Goal: Task Accomplishment & Management: Complete application form

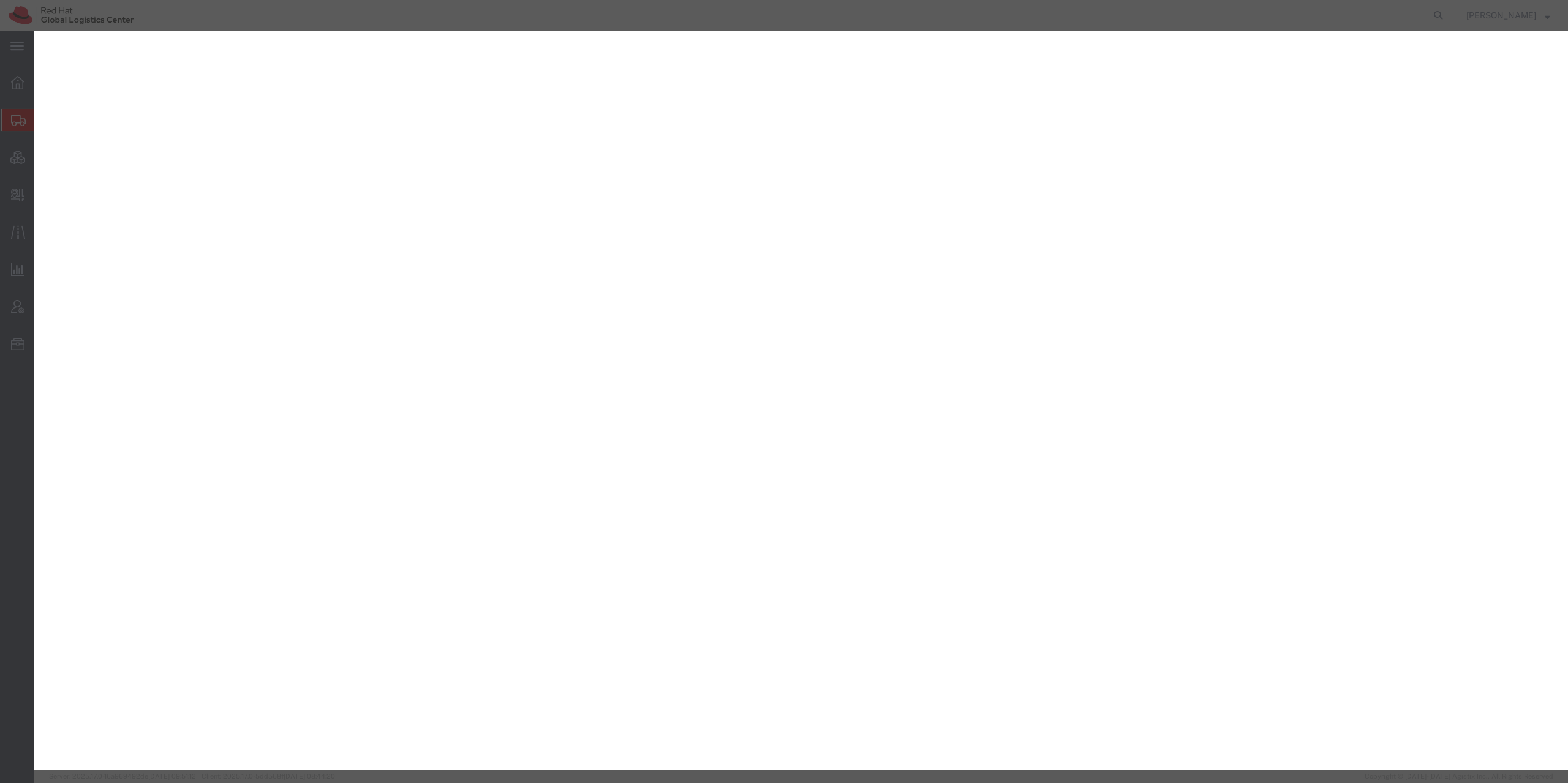
select select "YRPK"
select select "DOZ"
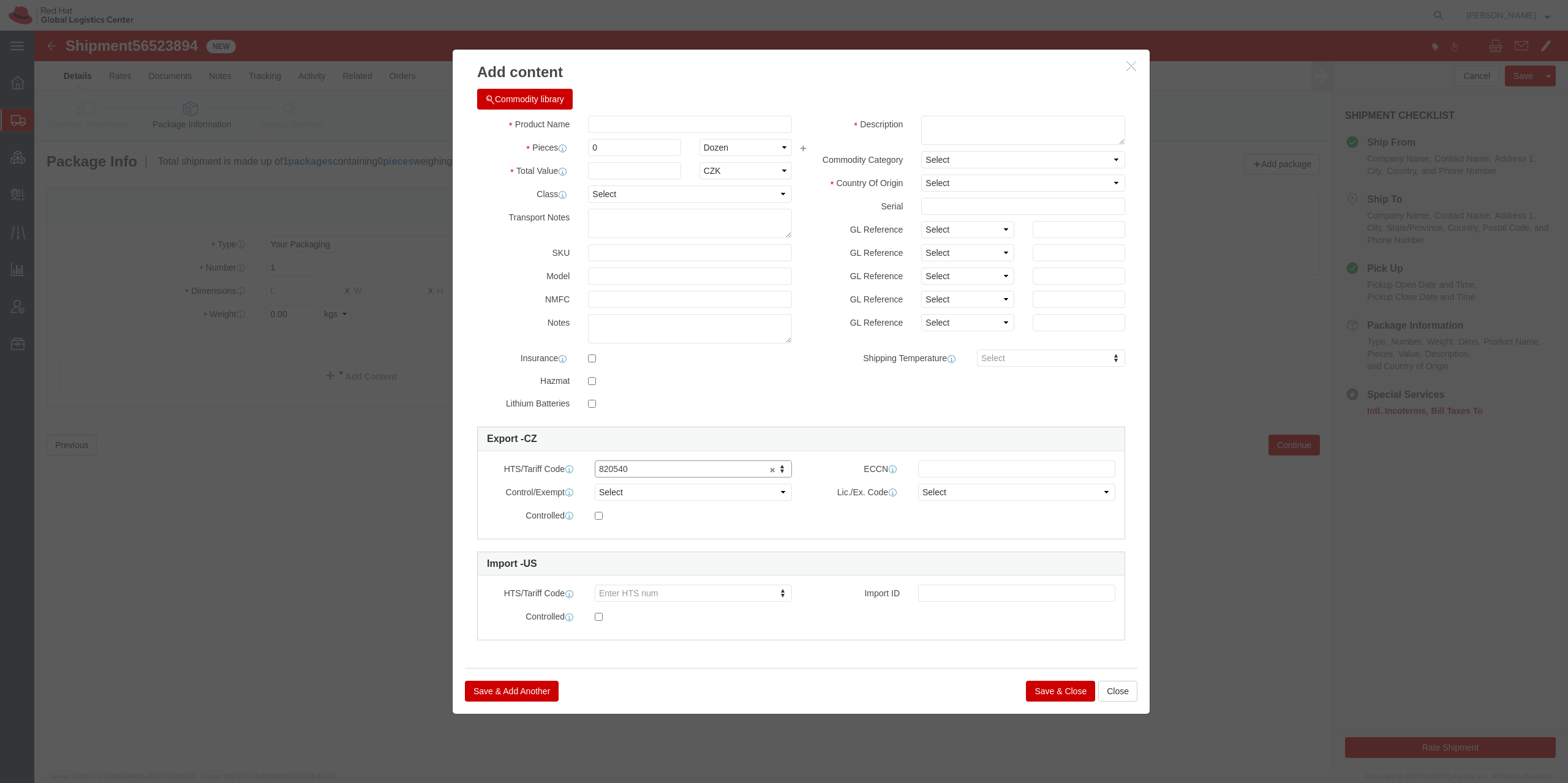
click icon "button"
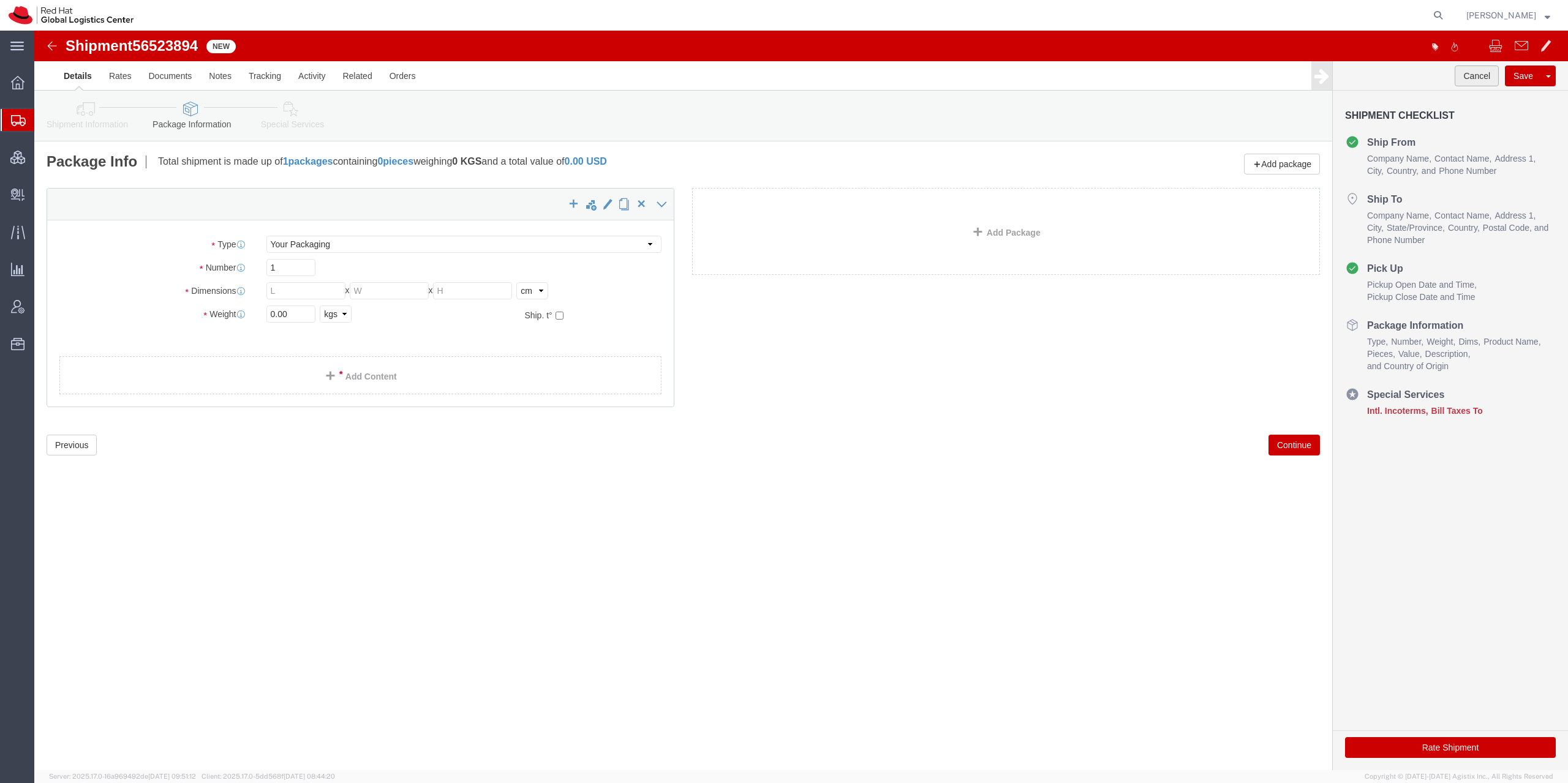
click button "Cancel"
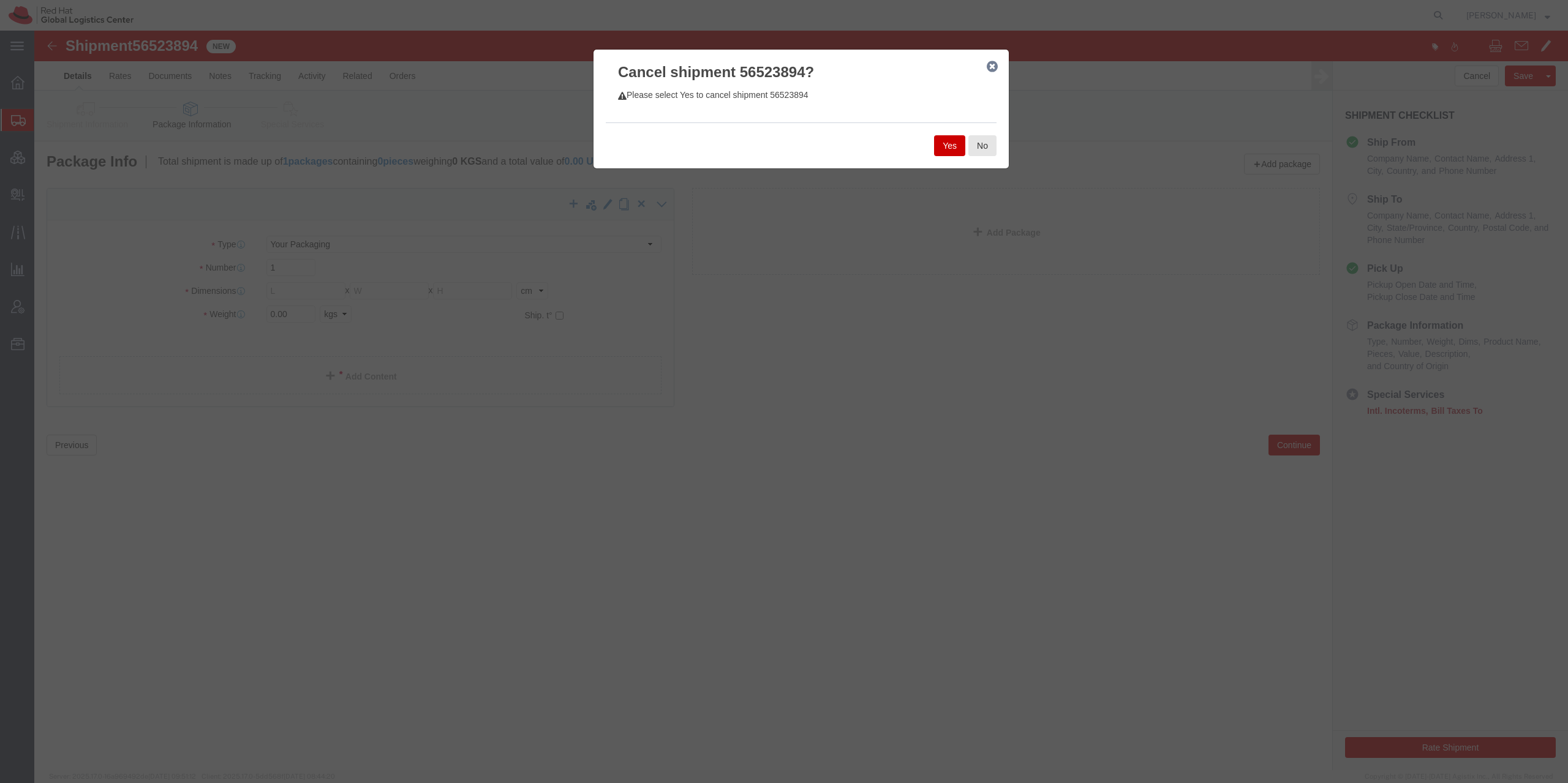
click button "Yes"
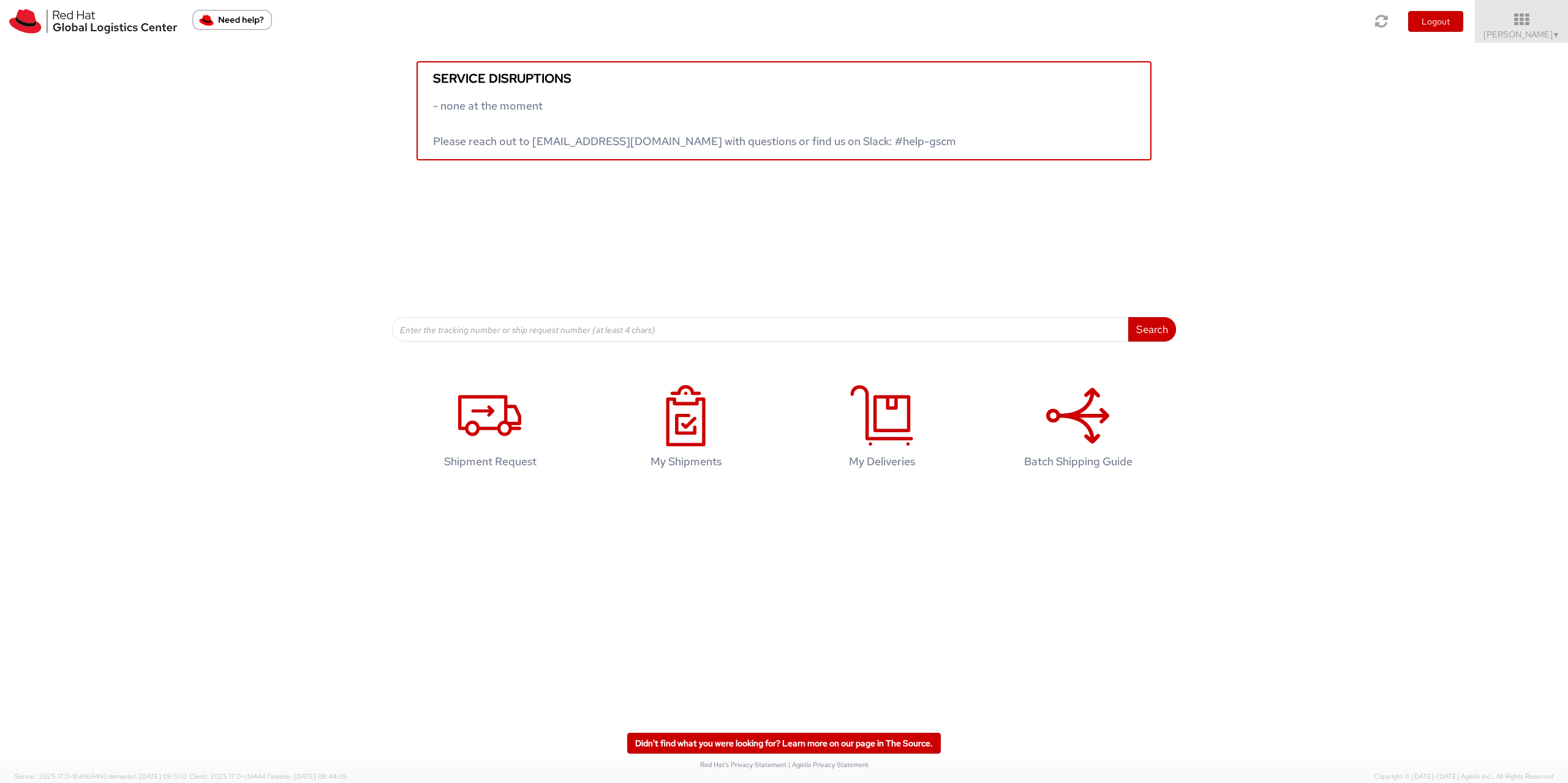
click at [242, 22] on img "Need help?" at bounding box center [232, 19] width 80 height 20
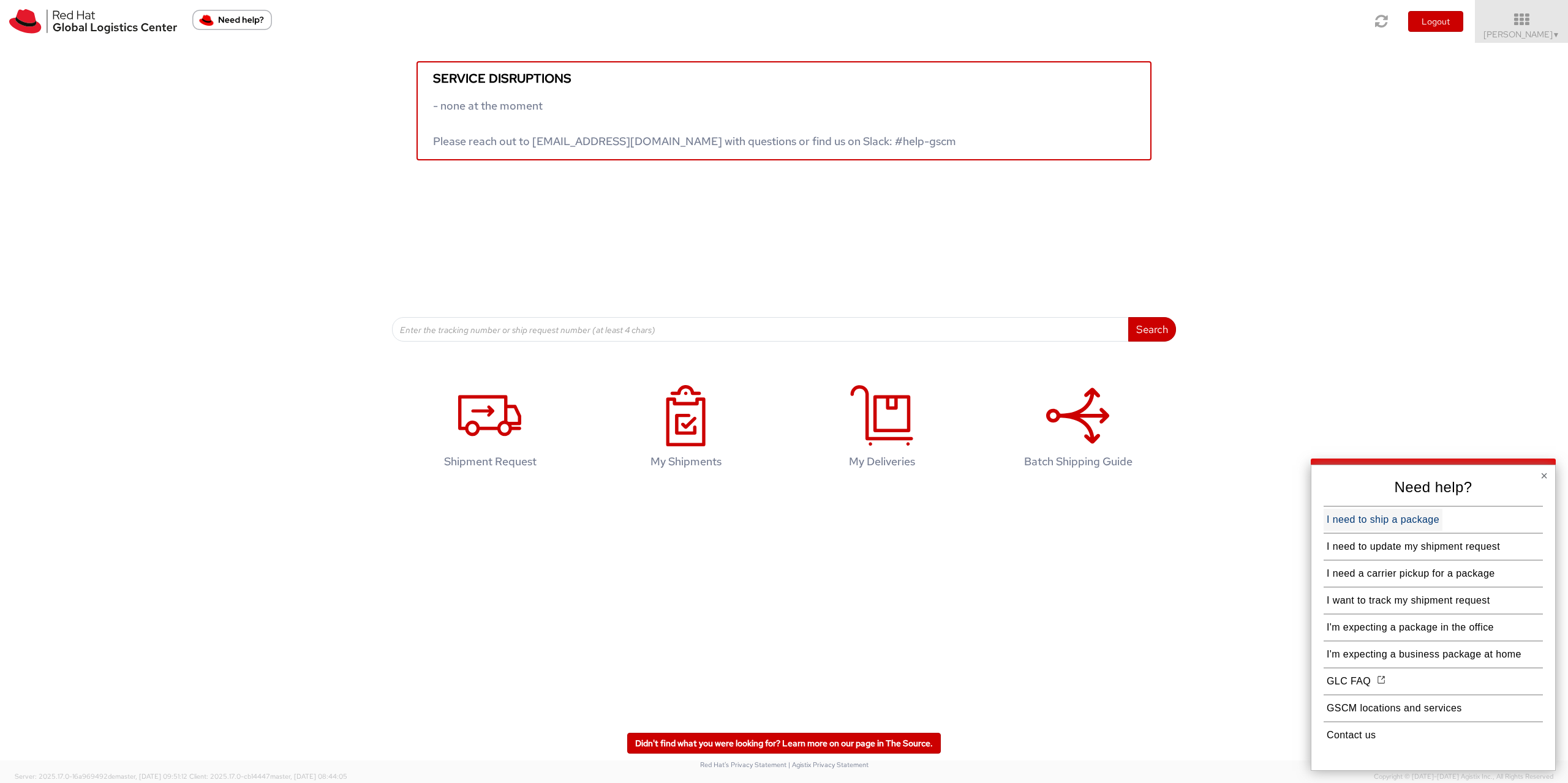
click at [1387, 521] on button "I need to ship a package" at bounding box center [1383, 520] width 119 height 22
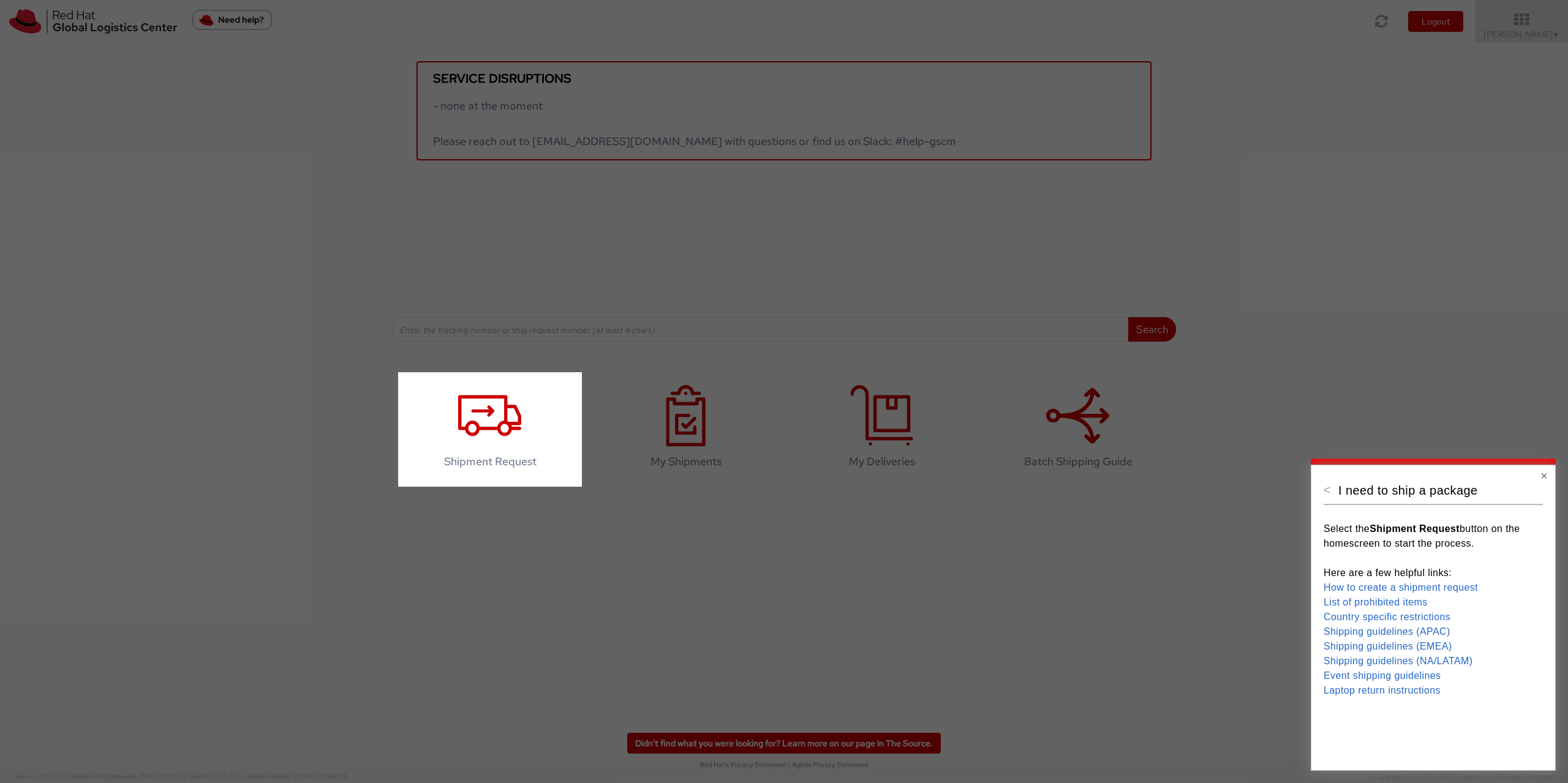
click at [1362, 376] on div at bounding box center [1074, 391] width 986 height 783
click at [1473, 255] on div at bounding box center [1074, 391] width 986 height 783
click at [1546, 474] on button "×" at bounding box center [1544, 476] width 7 height 12
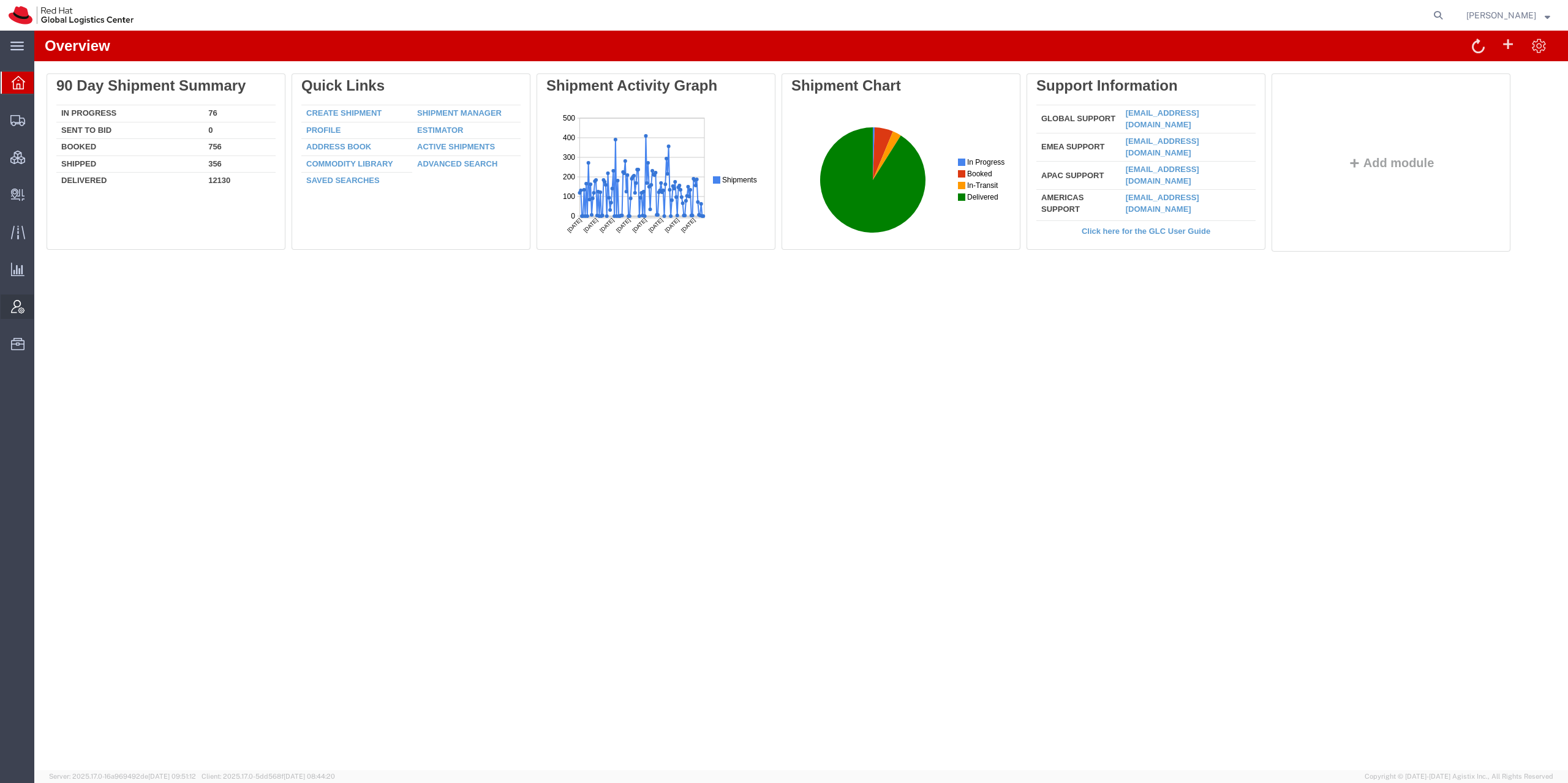
click at [18, 307] on icon at bounding box center [18, 306] width 13 height 13
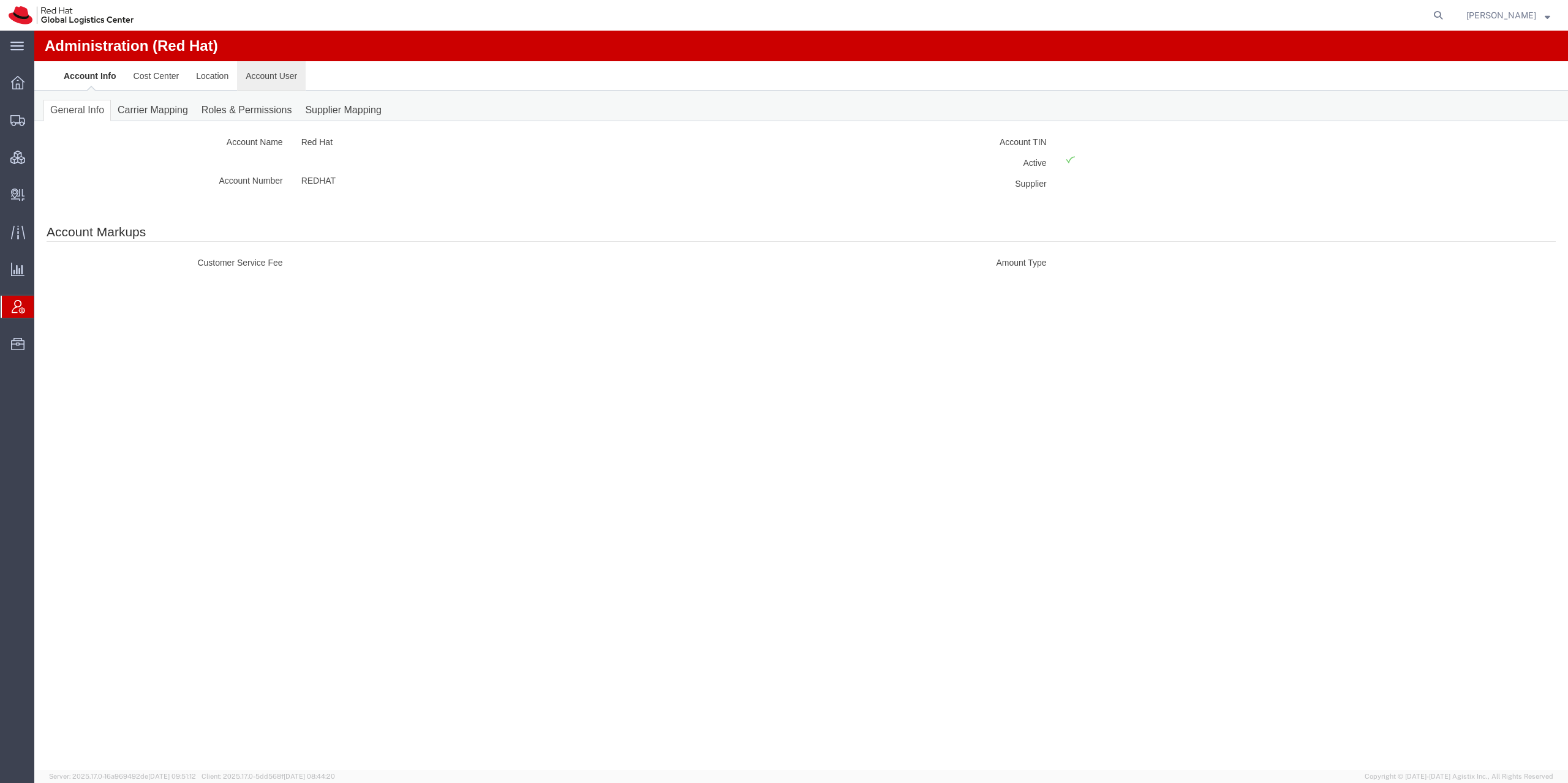
click at [272, 84] on link "Account User" at bounding box center [271, 76] width 68 height 30
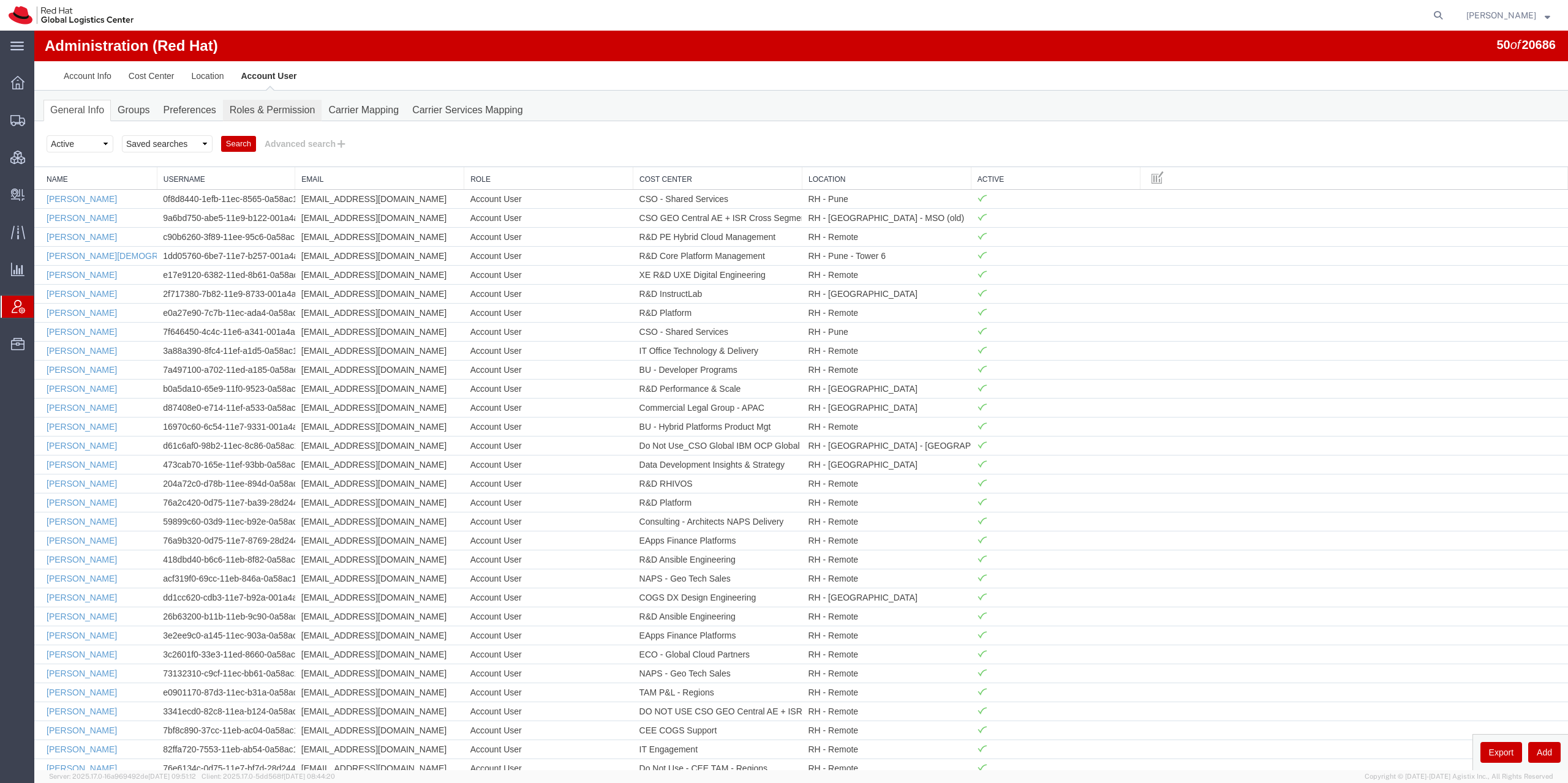
click at [245, 112] on link "Roles & Permission" at bounding box center [272, 110] width 99 height 21
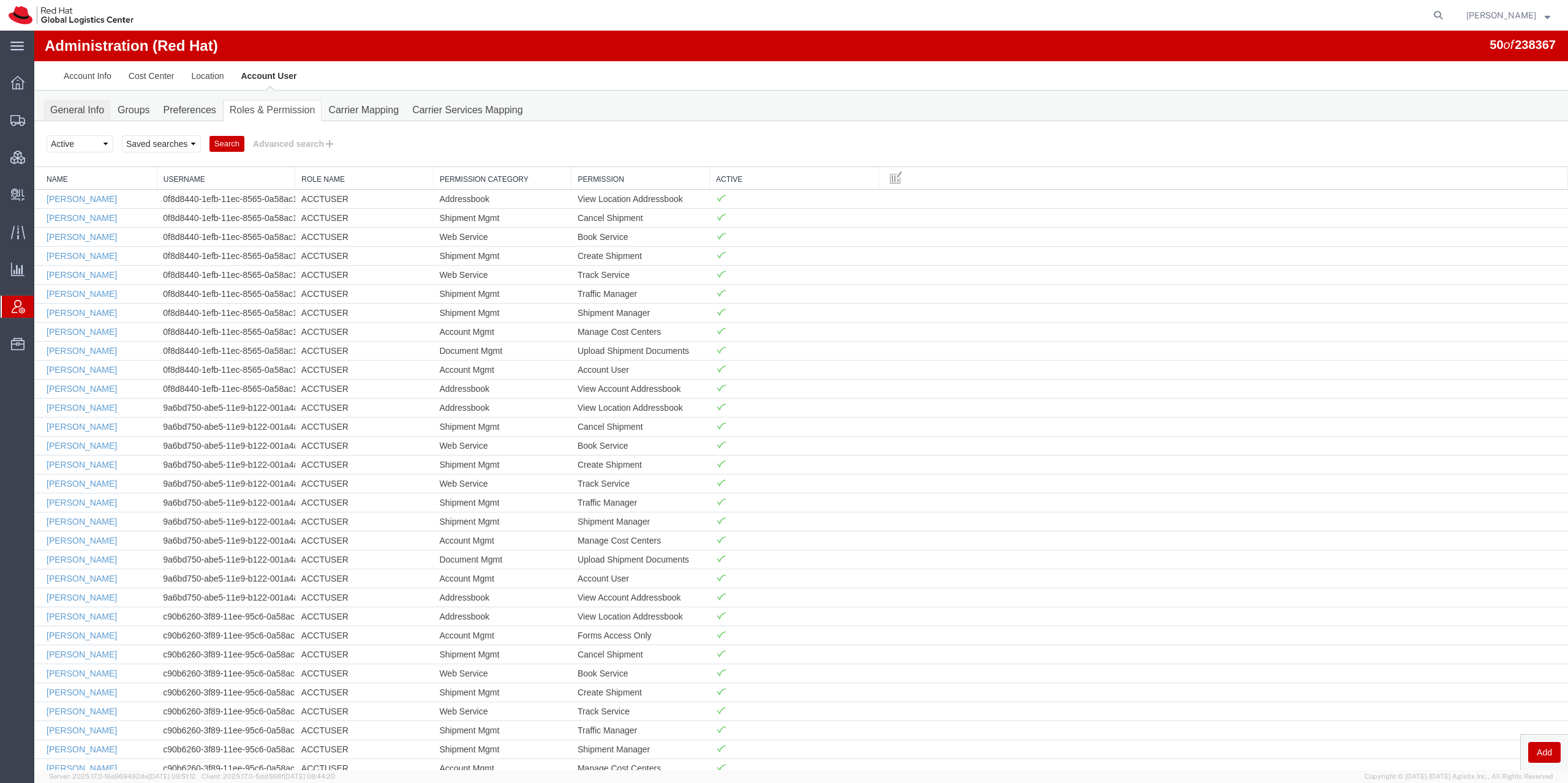
click at [45, 114] on link "General Info" at bounding box center [77, 110] width 67 height 21
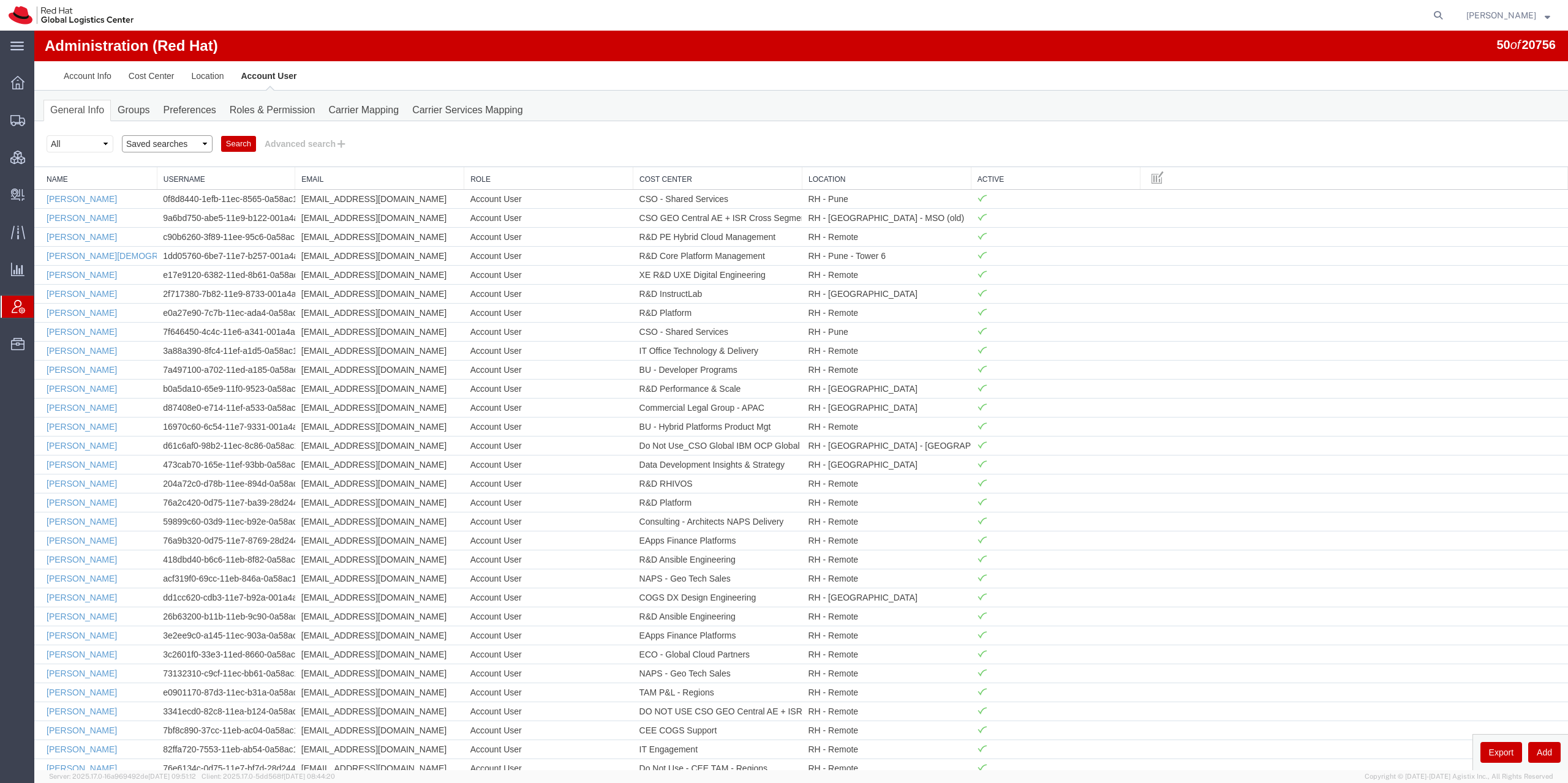
click at [122, 136] on select "Saved searches Account Managers Location Managers" at bounding box center [167, 144] width 91 height 17
select select "Account Managers"
click option "Account Managers" at bounding box center [34, 31] width 0 height 0
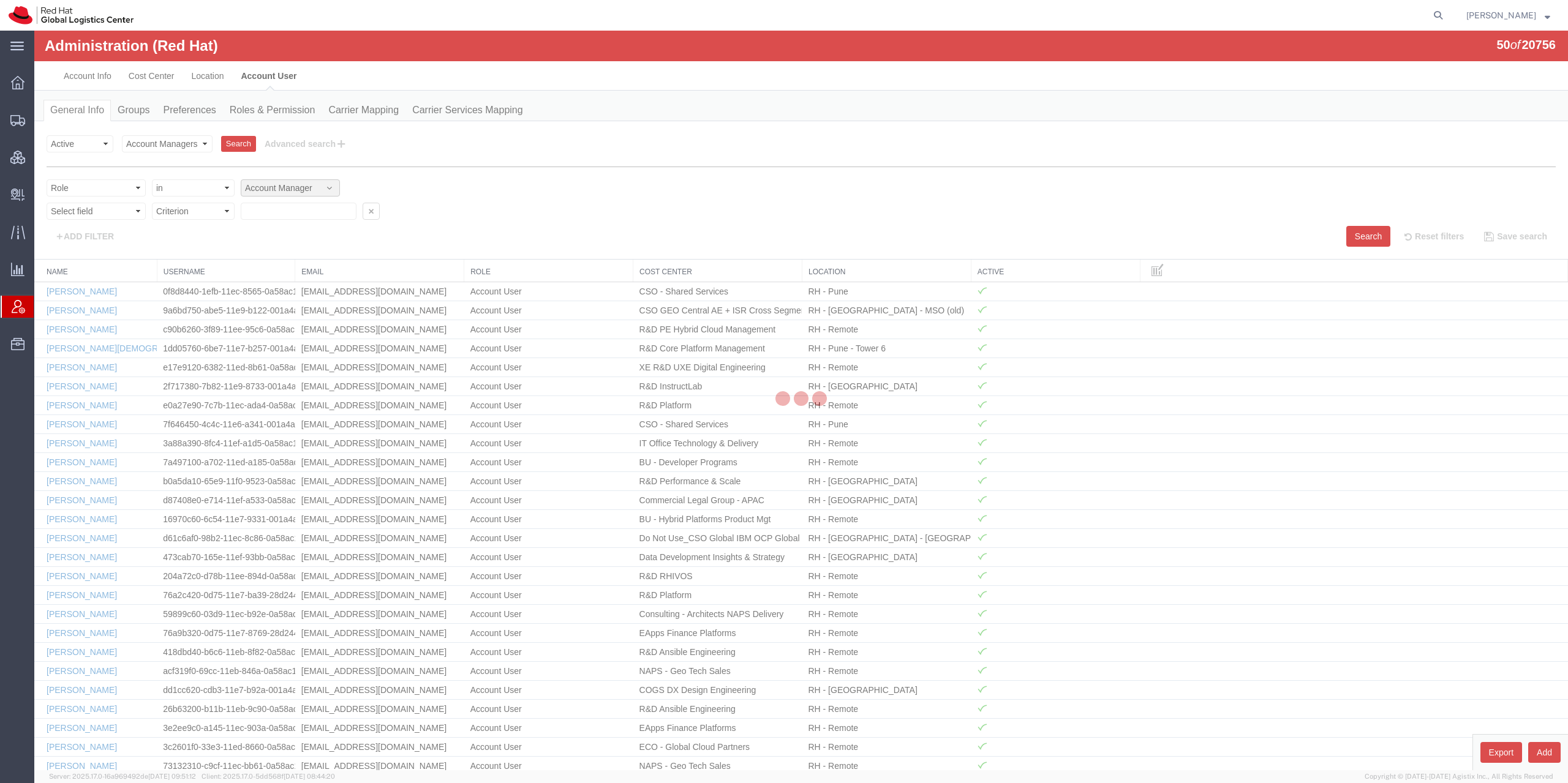
scroll to position [9, 0]
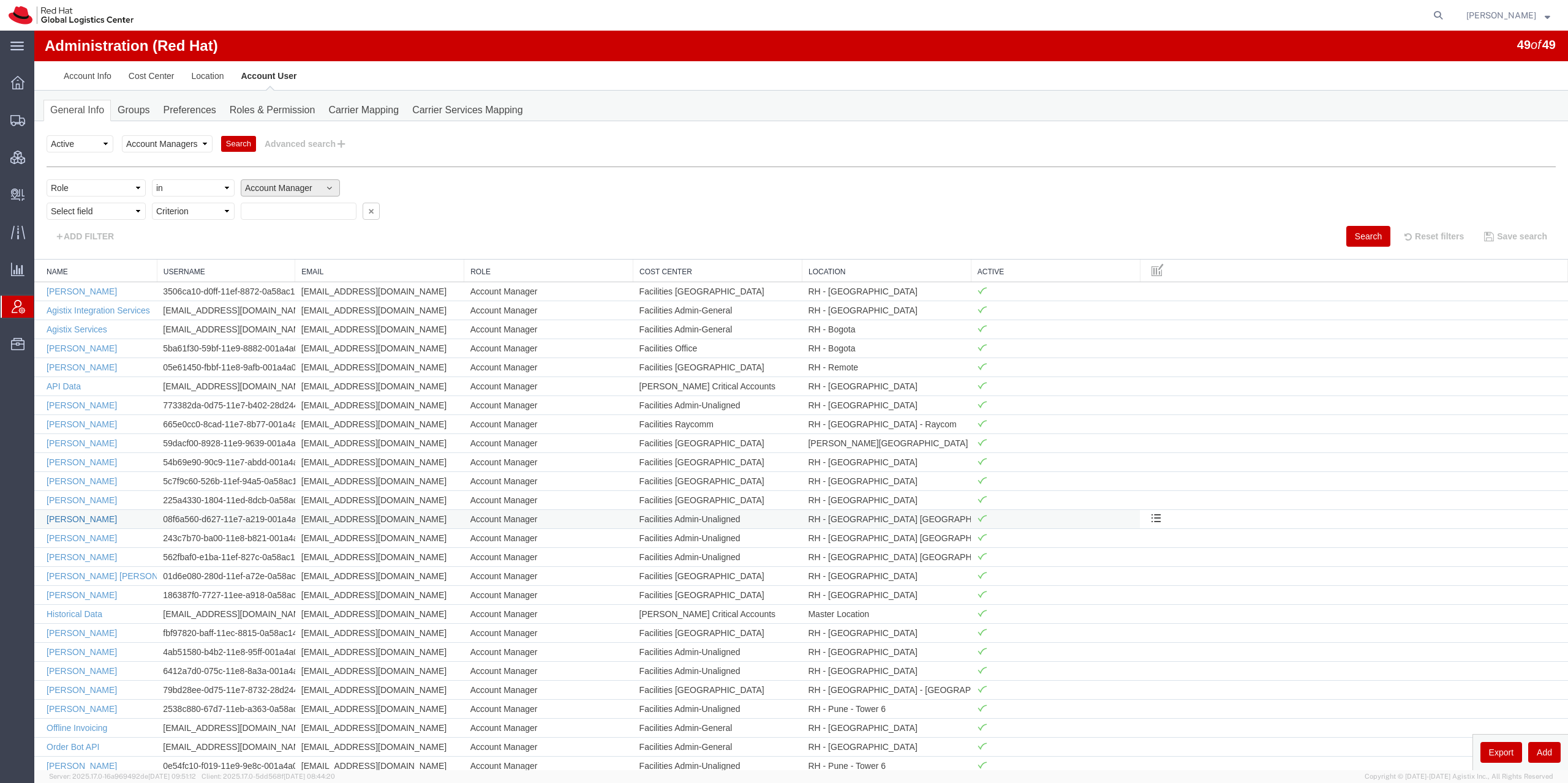
click at [88, 519] on link "[PERSON_NAME]" at bounding box center [81, 519] width 70 height 10
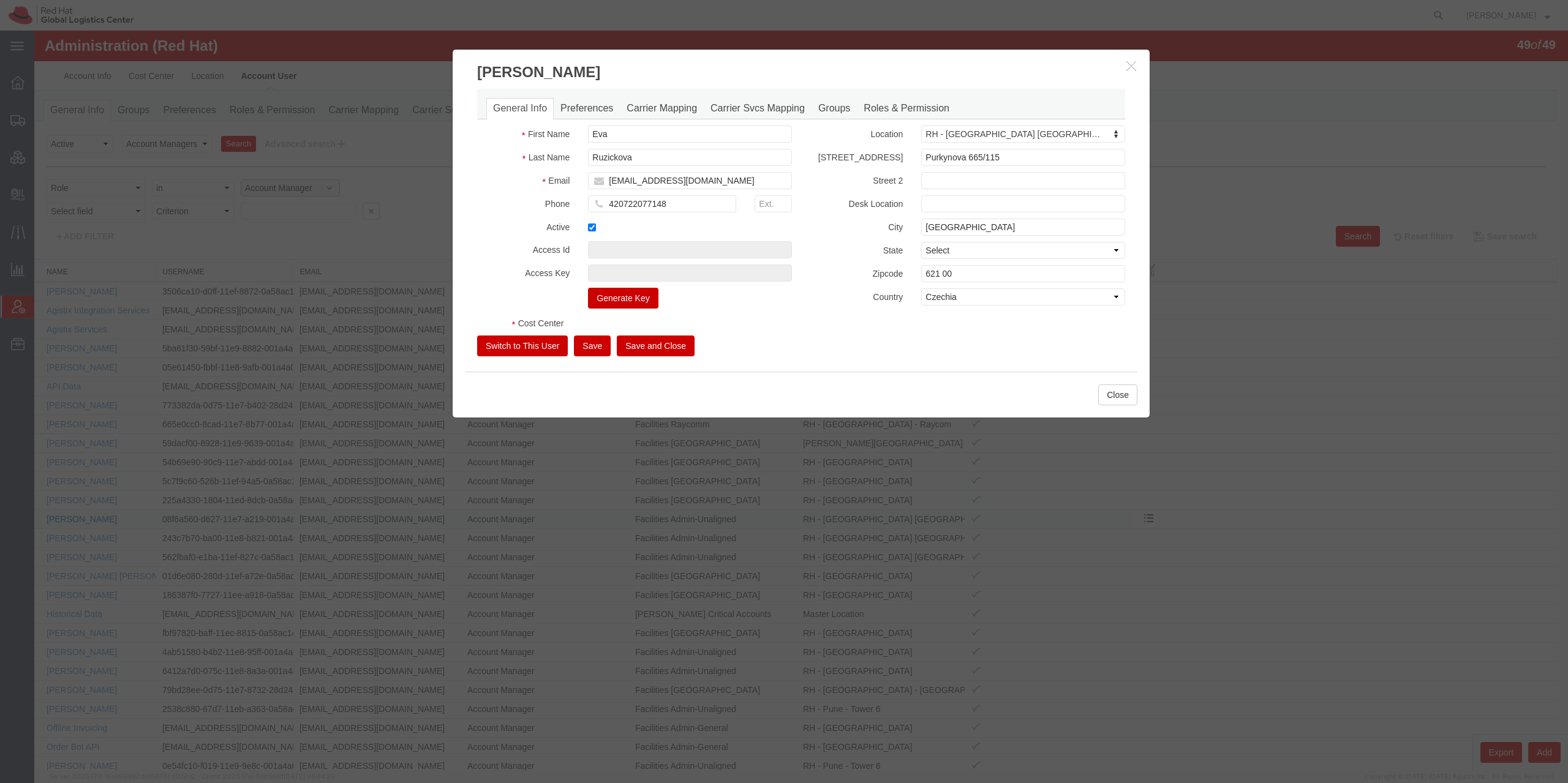
select select "COSTCENTER"
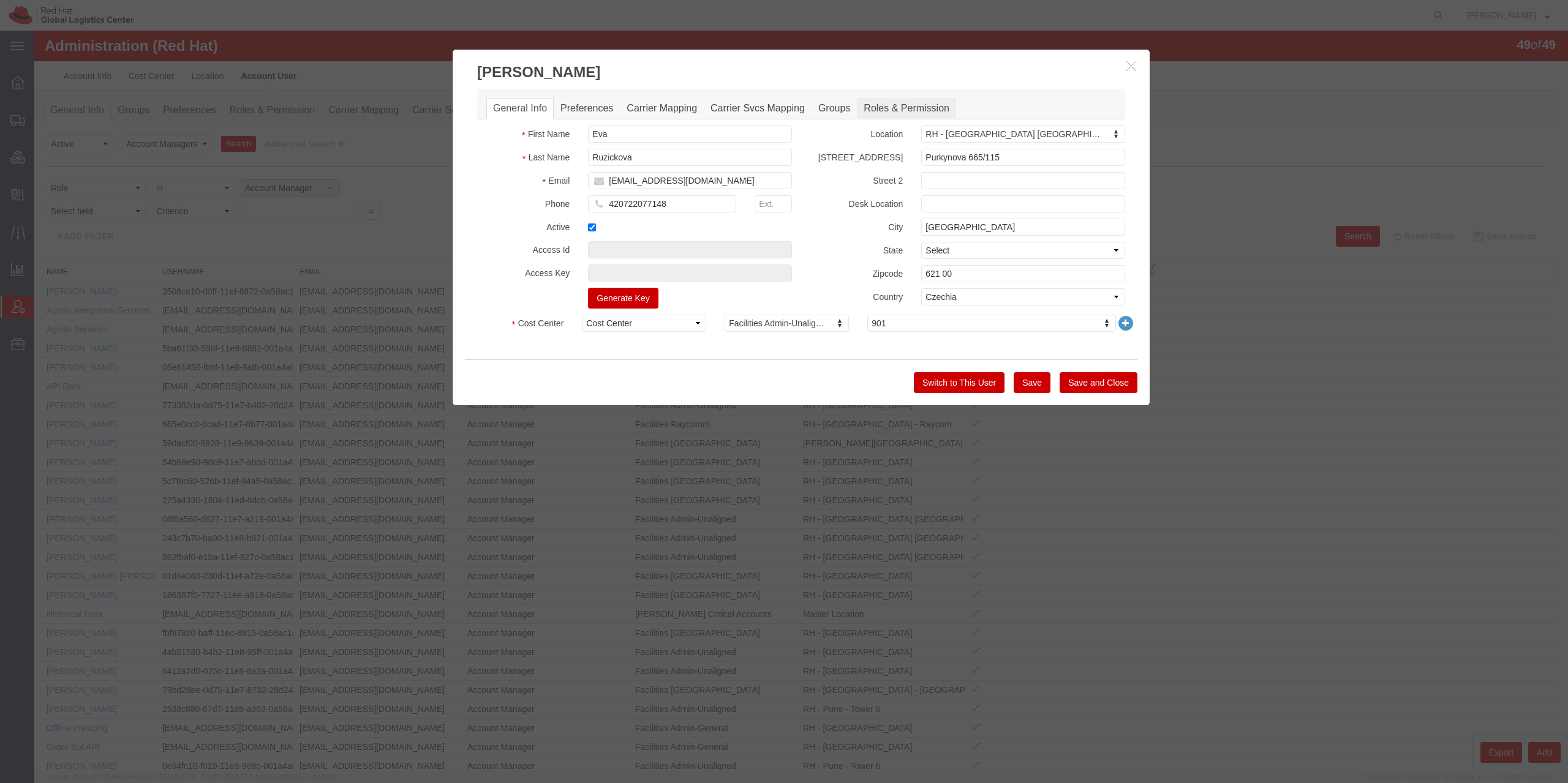
click at [893, 103] on link "Roles & Permission" at bounding box center [906, 108] width 99 height 21
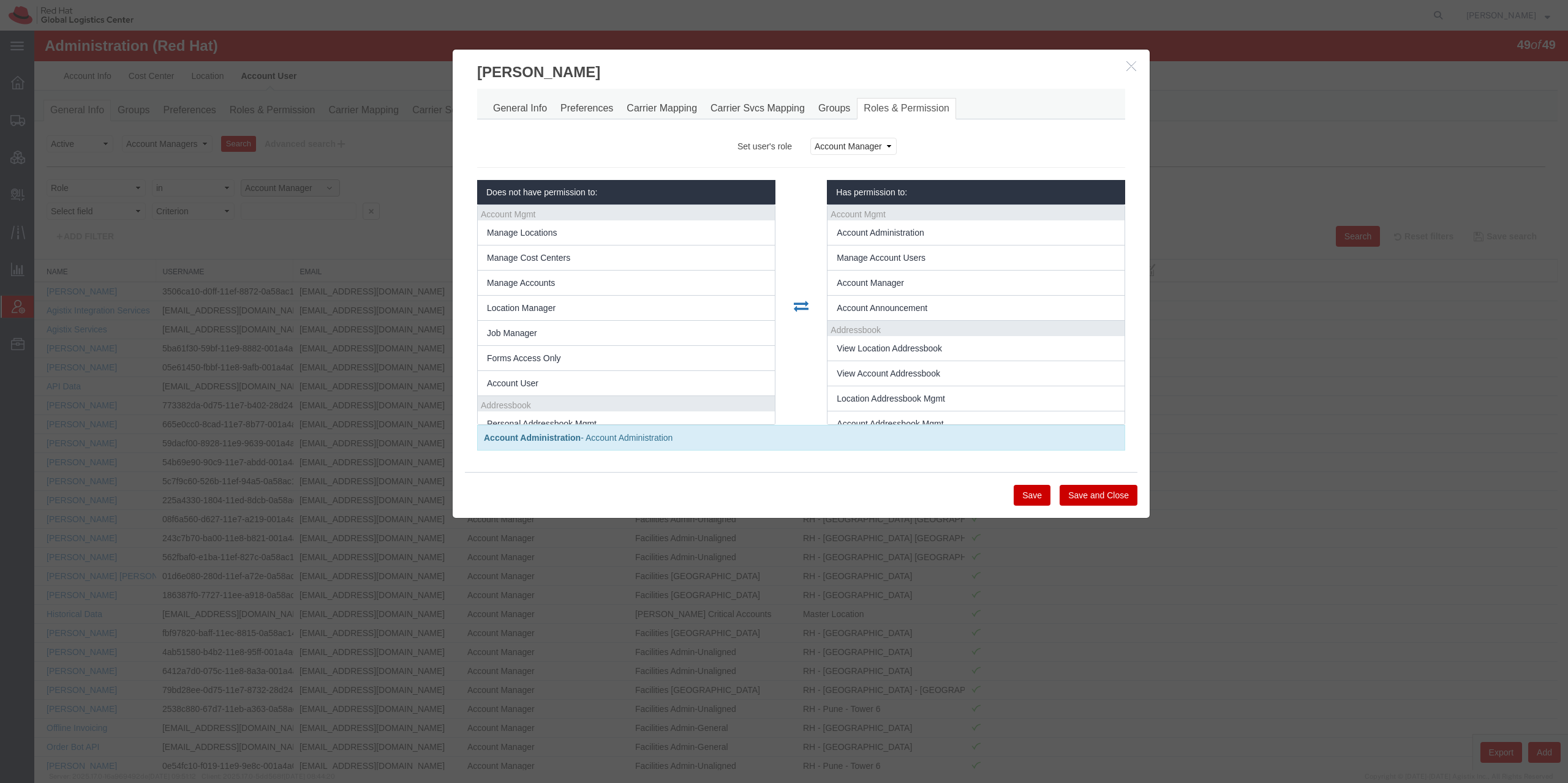
click at [1126, 67] on icon "button" at bounding box center [1130, 66] width 10 height 10
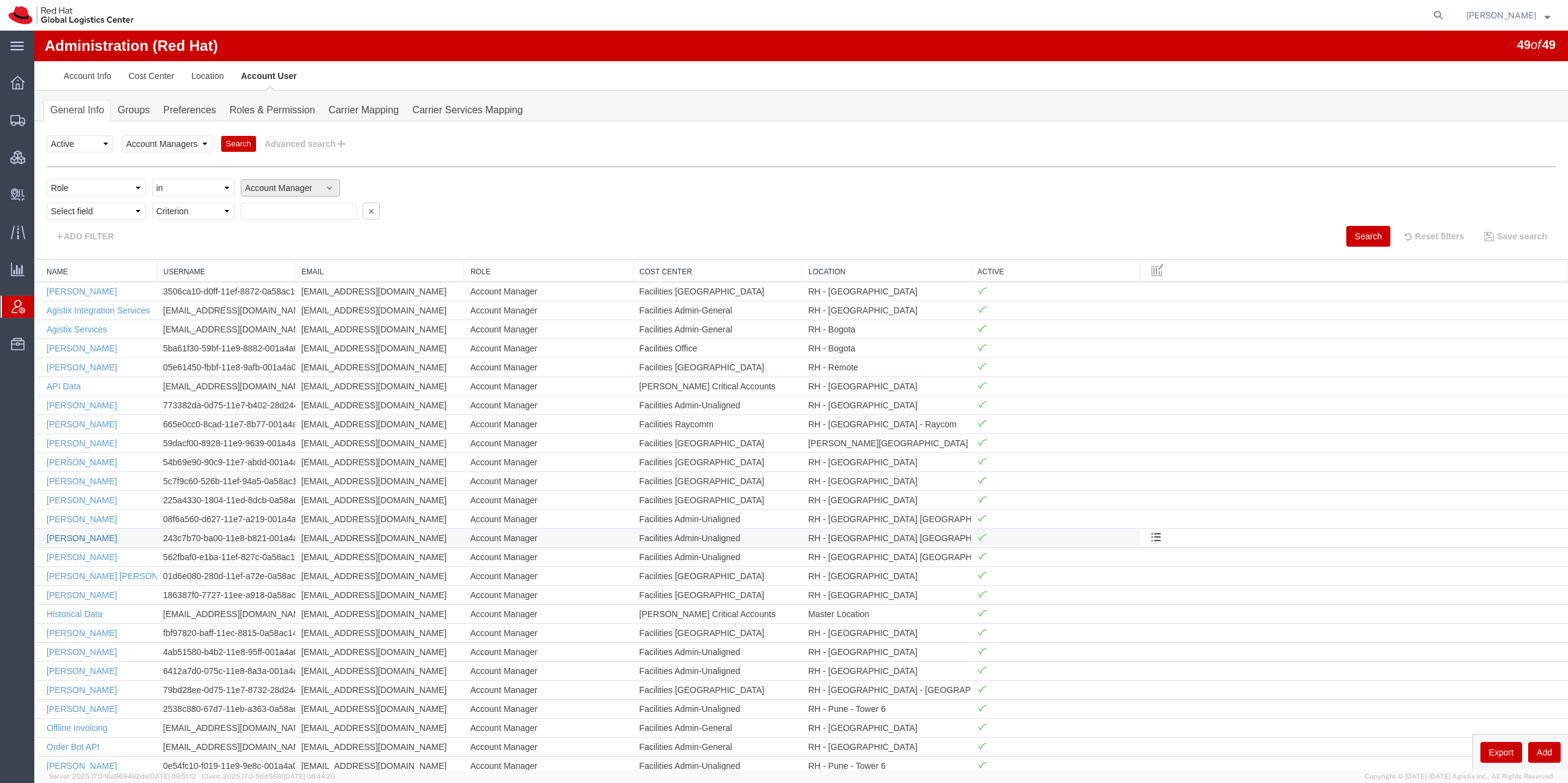
click at [73, 534] on link "Filip Lizuch" at bounding box center [81, 538] width 70 height 10
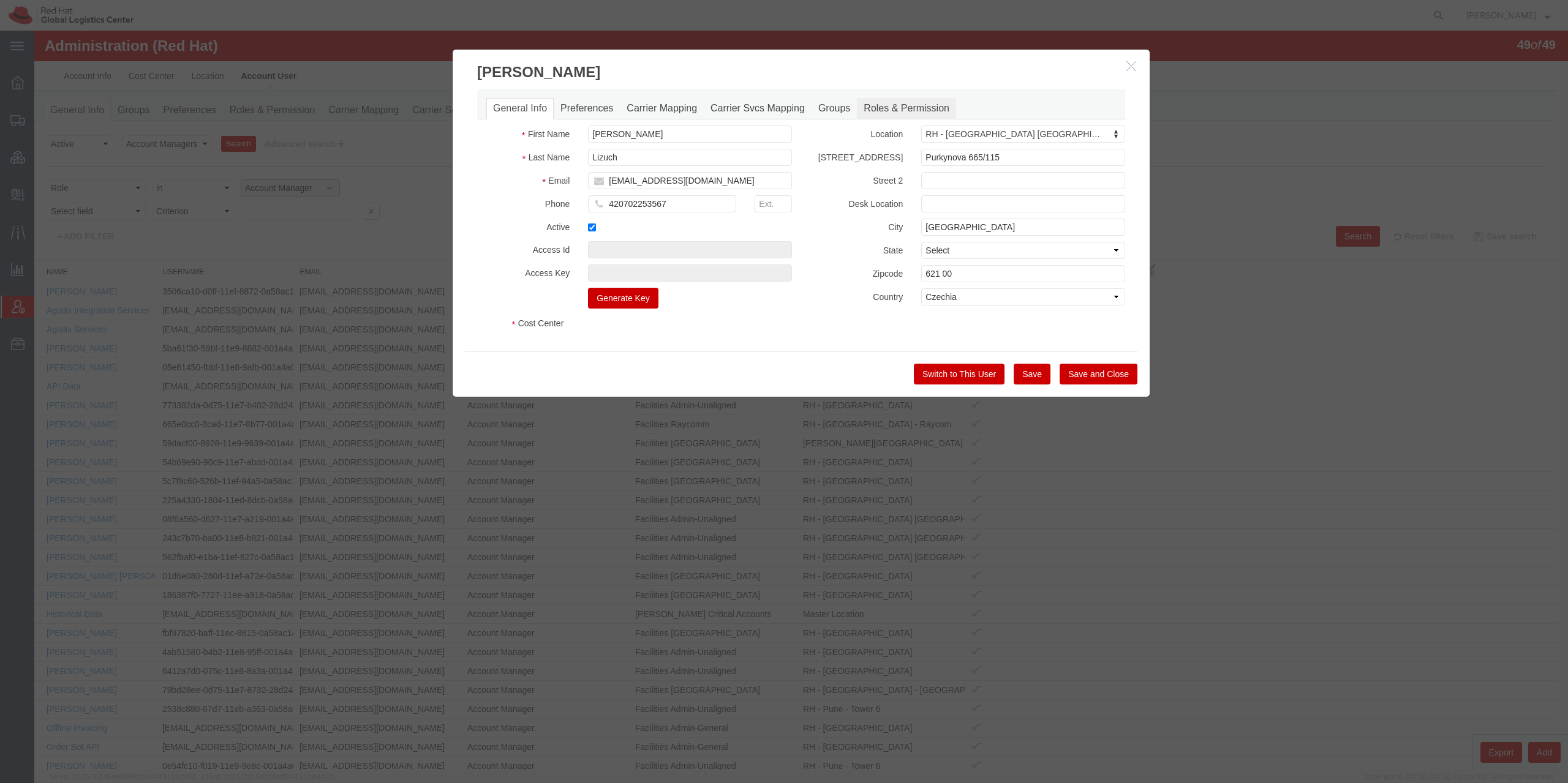
click at [909, 105] on link "Roles & Permission" at bounding box center [906, 108] width 99 height 21
select select "COSTCENTER"
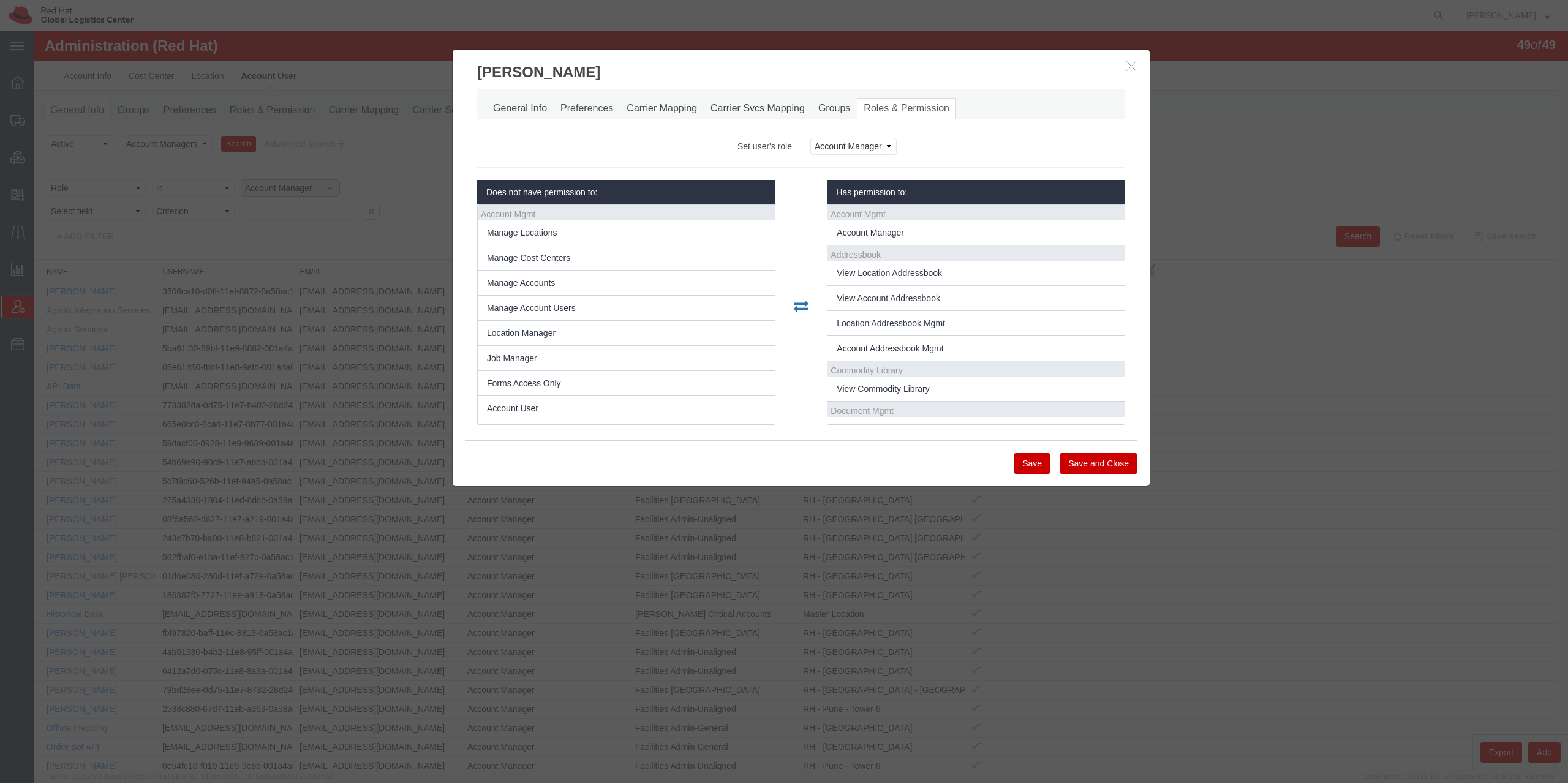
click at [1130, 62] on icon "button" at bounding box center [1130, 66] width 10 height 10
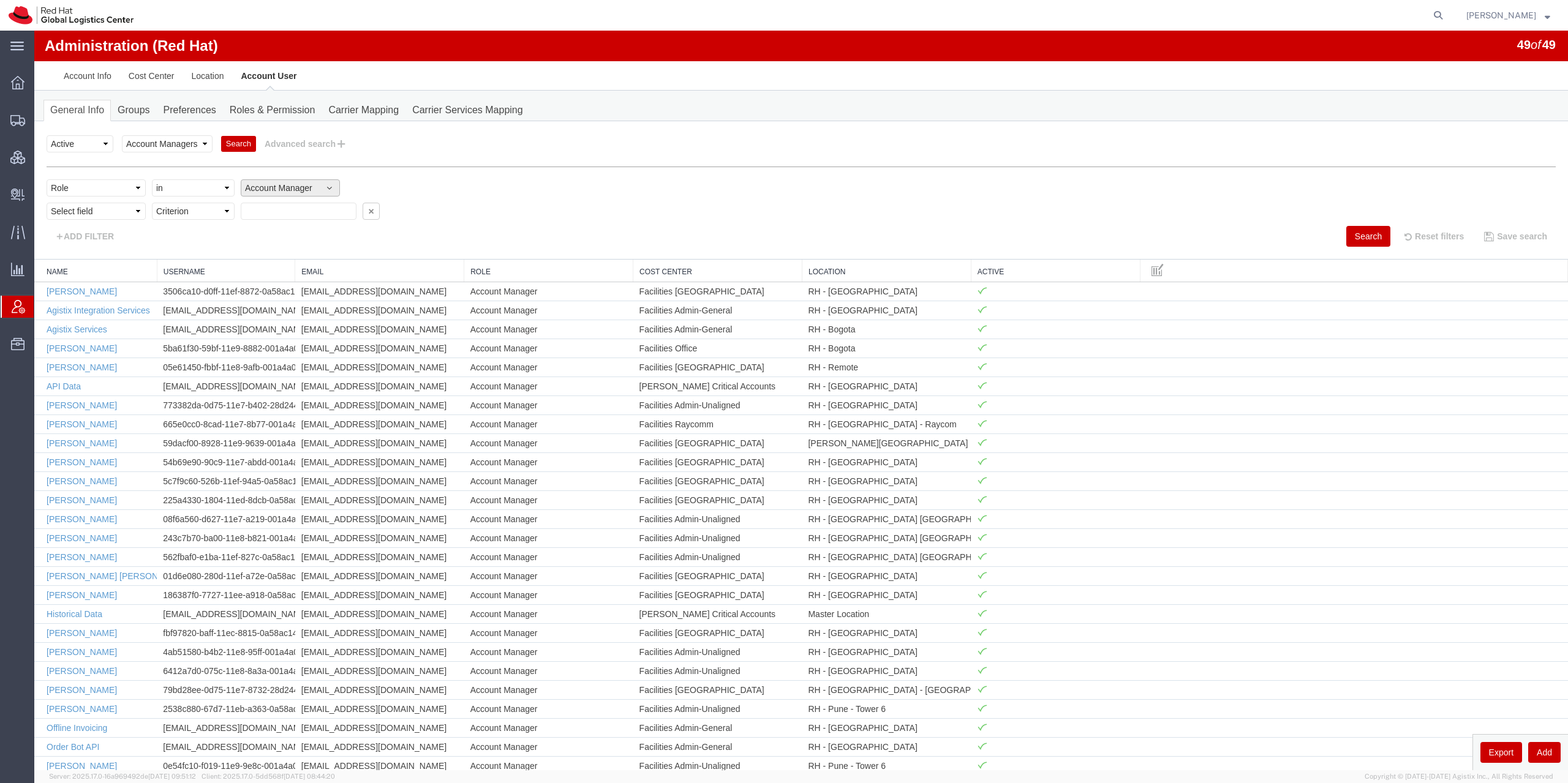
click at [695, 272] on link "Cost Center" at bounding box center [718, 272] width 156 height 10
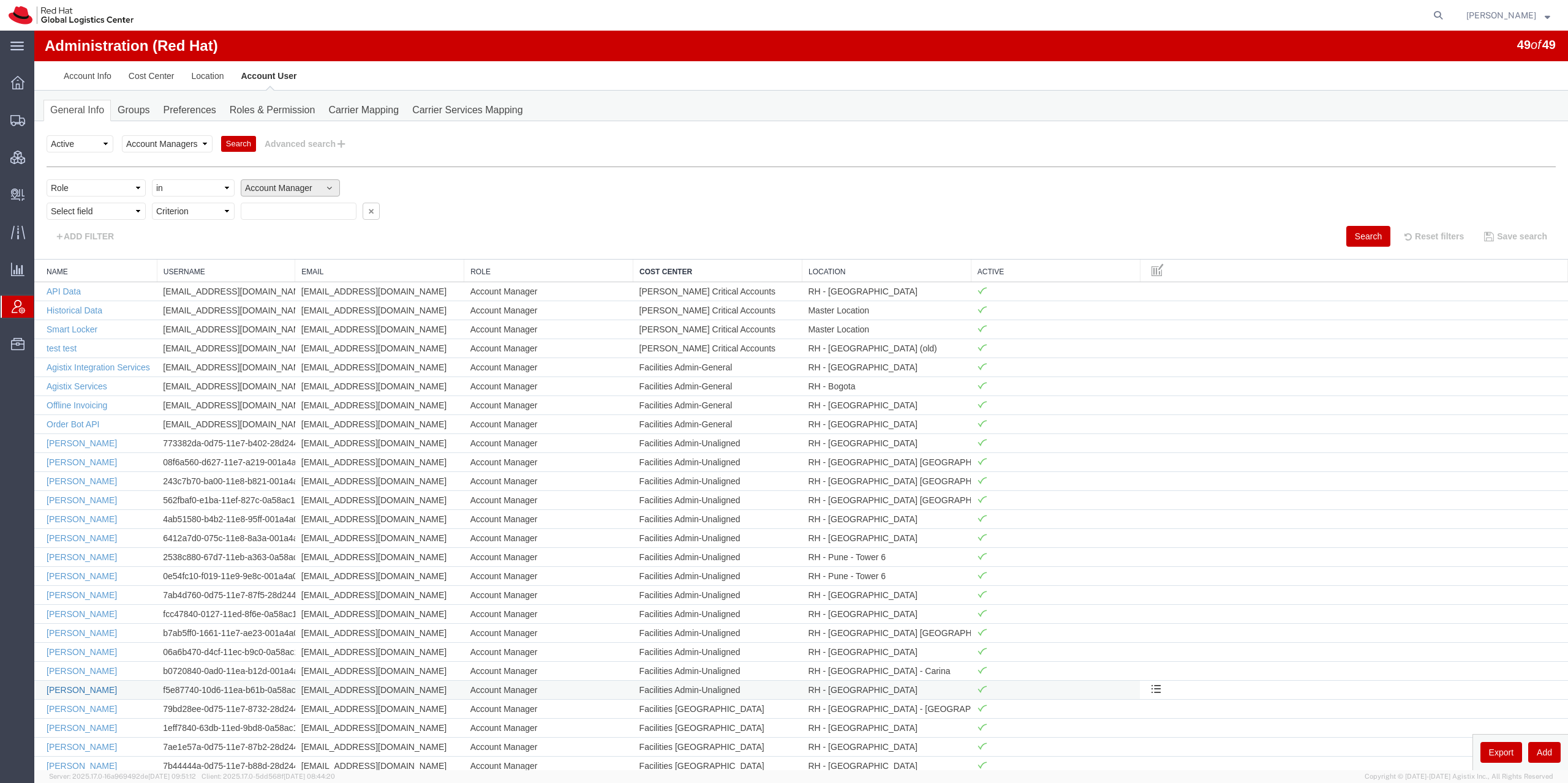
click at [79, 687] on link "Tyler Radford" at bounding box center [81, 689] width 70 height 10
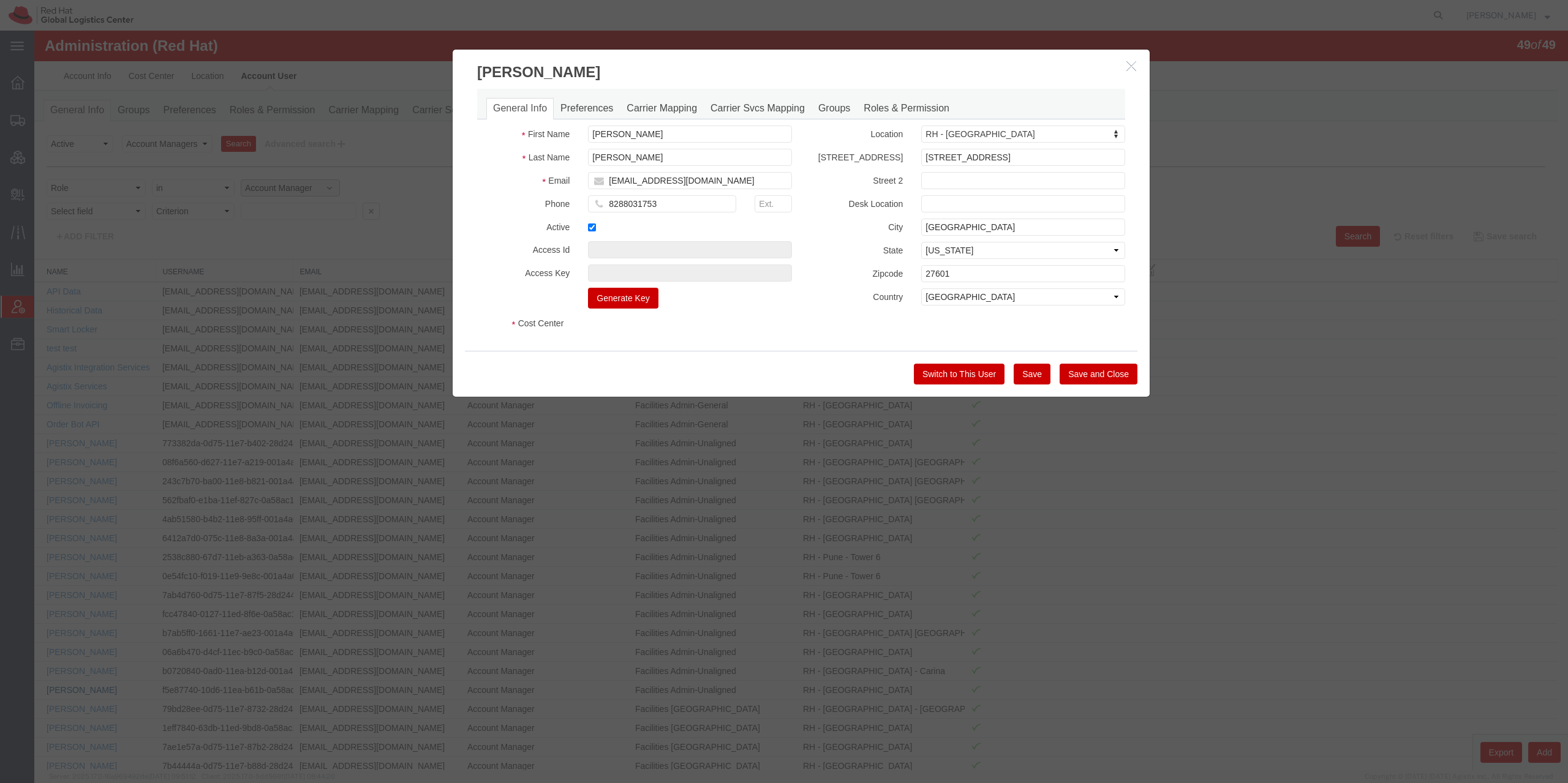
select select "COSTCENTER"
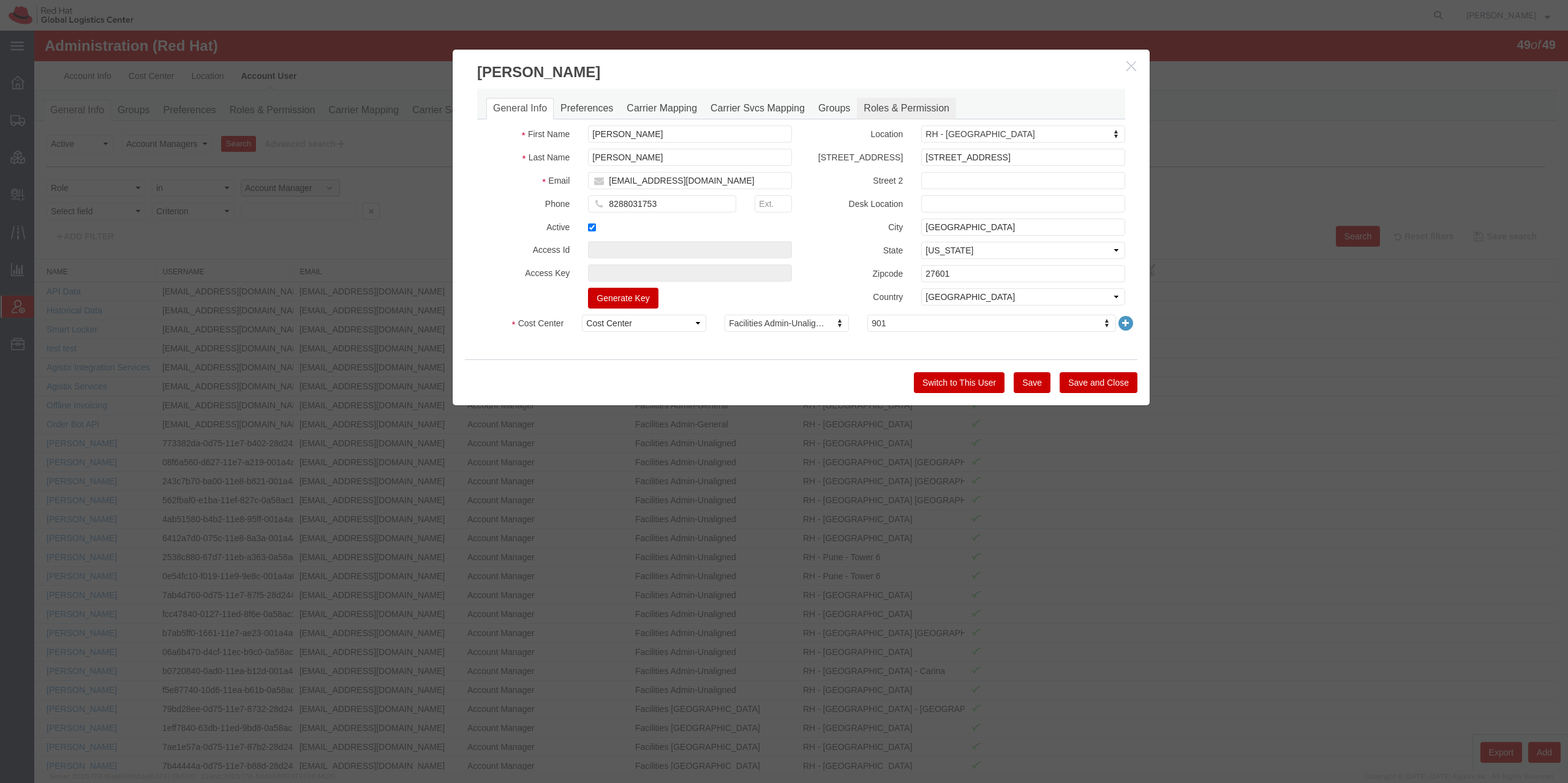
click at [910, 107] on link "Roles & Permission" at bounding box center [906, 108] width 99 height 21
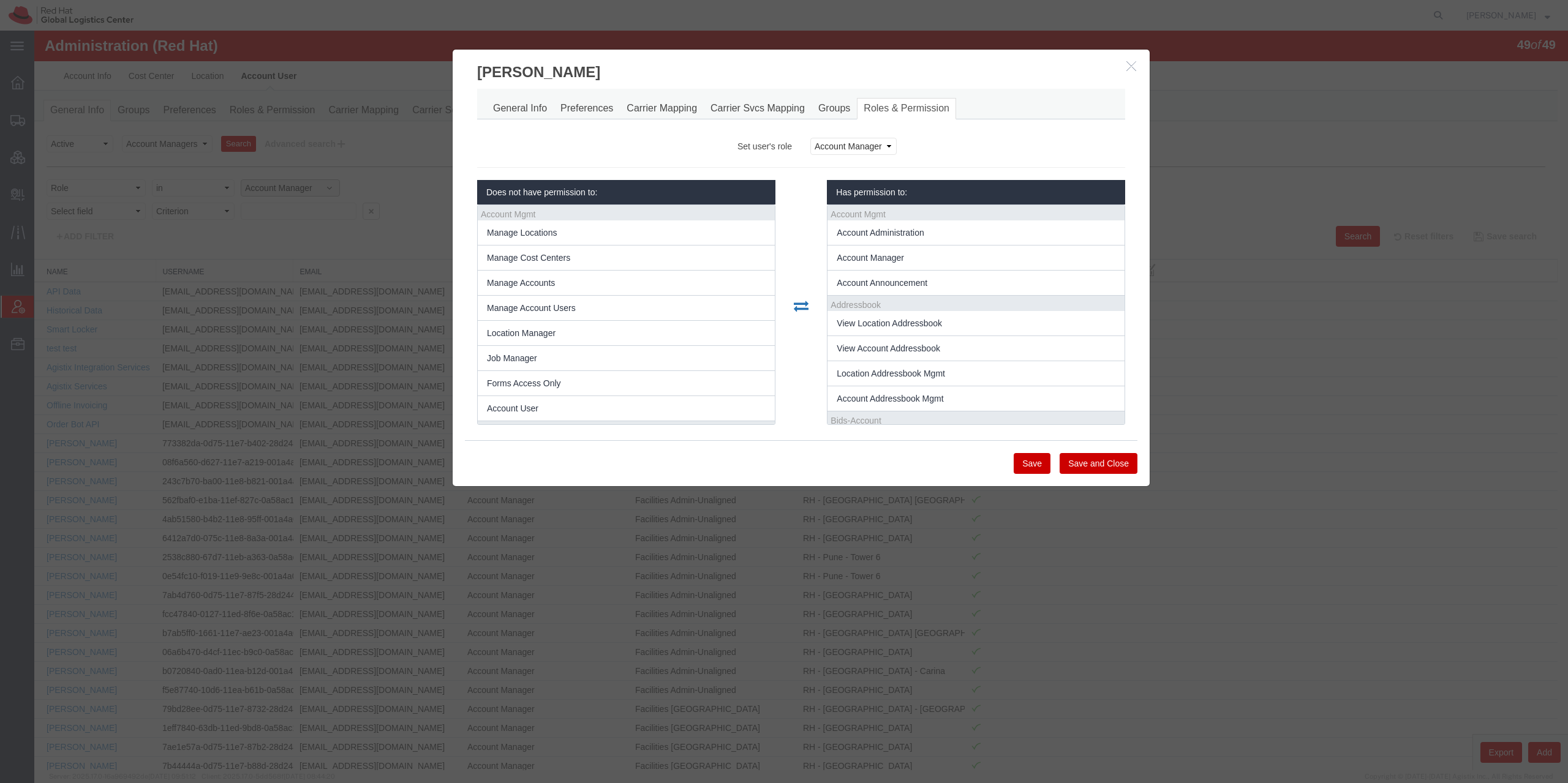
click at [1126, 64] on icon "button" at bounding box center [1130, 66] width 10 height 10
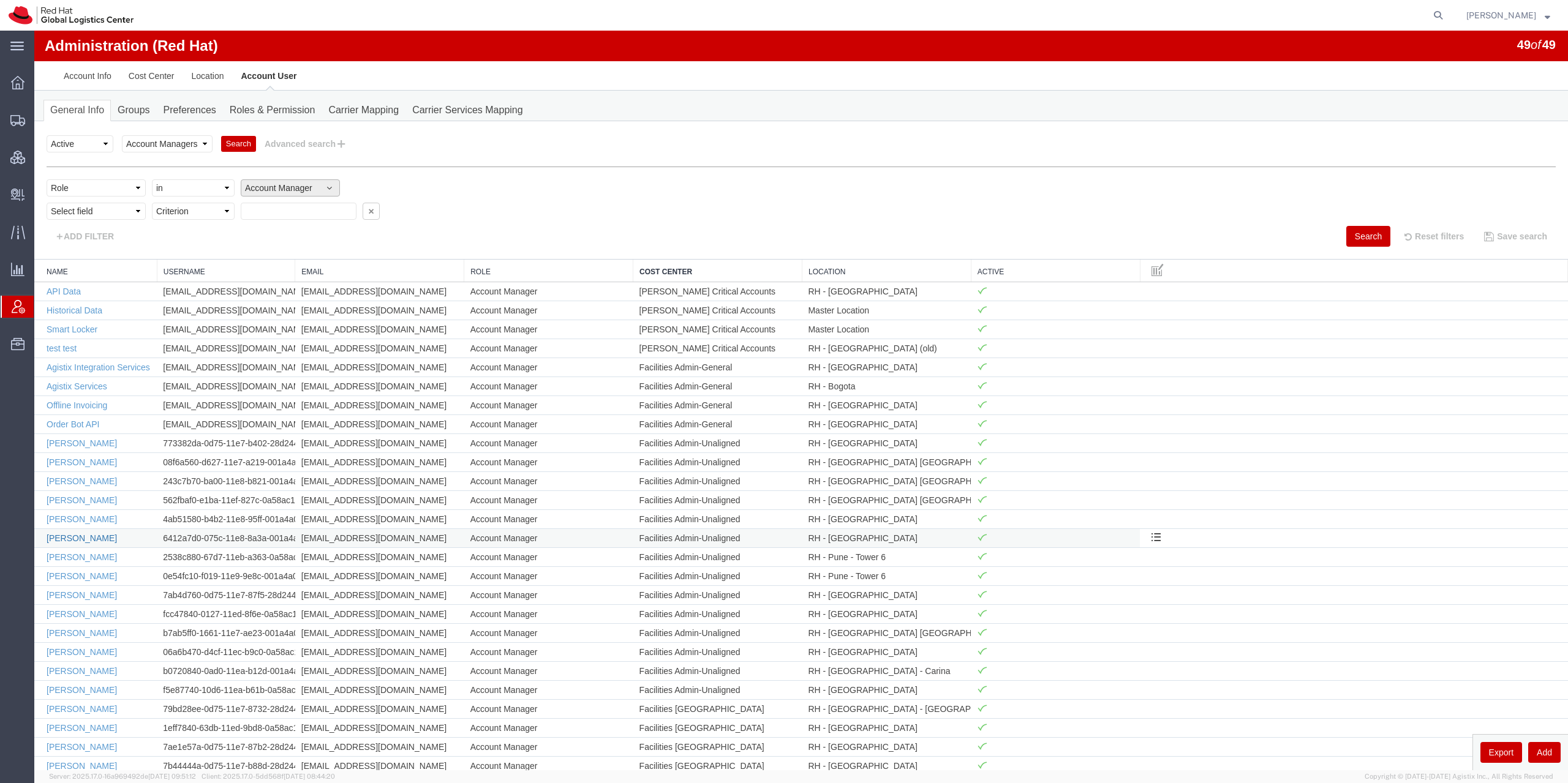
click at [78, 535] on link "Matthew Stepps" at bounding box center [81, 538] width 70 height 10
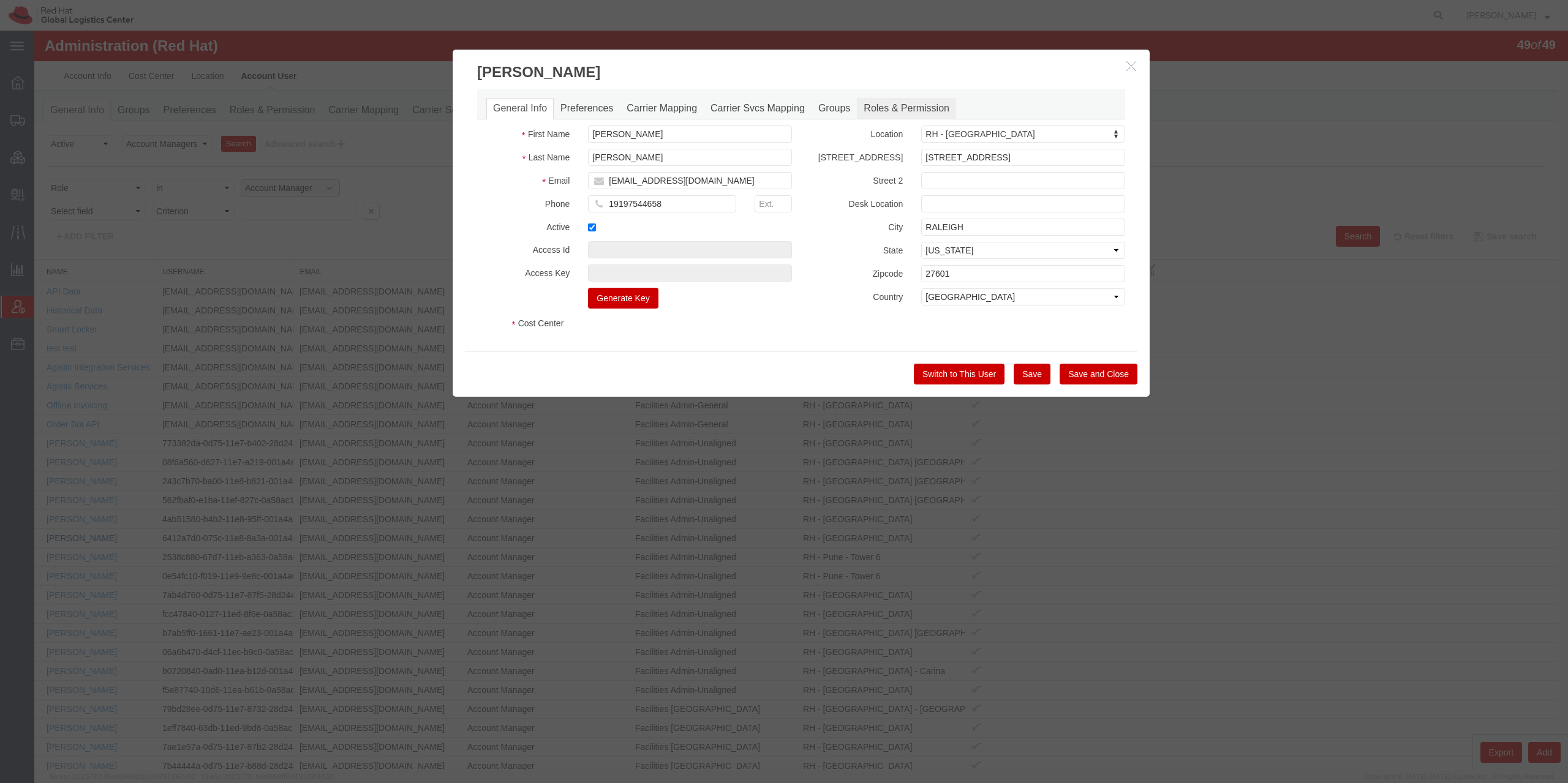
select select "COSTCENTER"
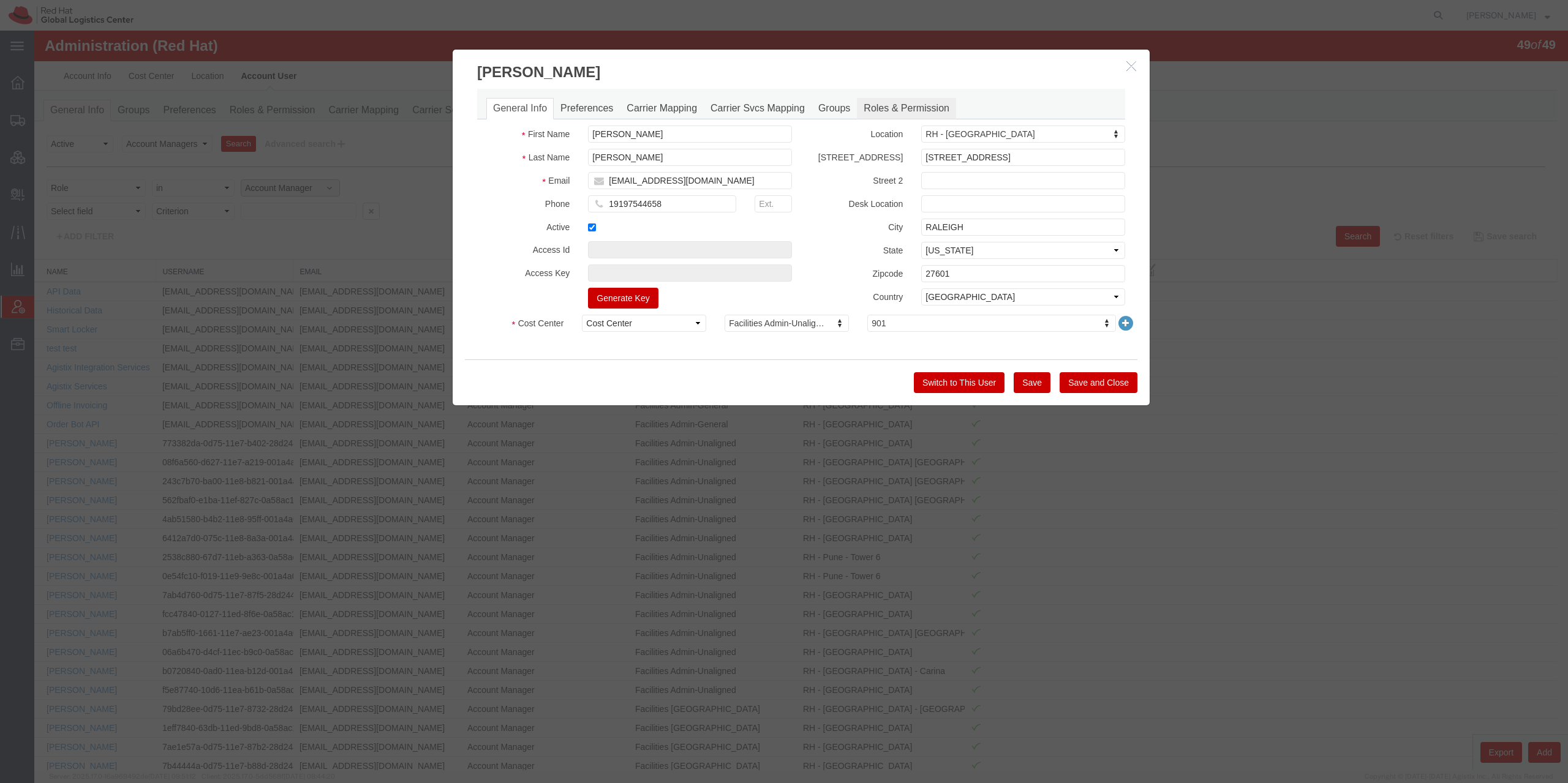
click at [909, 108] on link "Roles & Permission" at bounding box center [906, 108] width 99 height 21
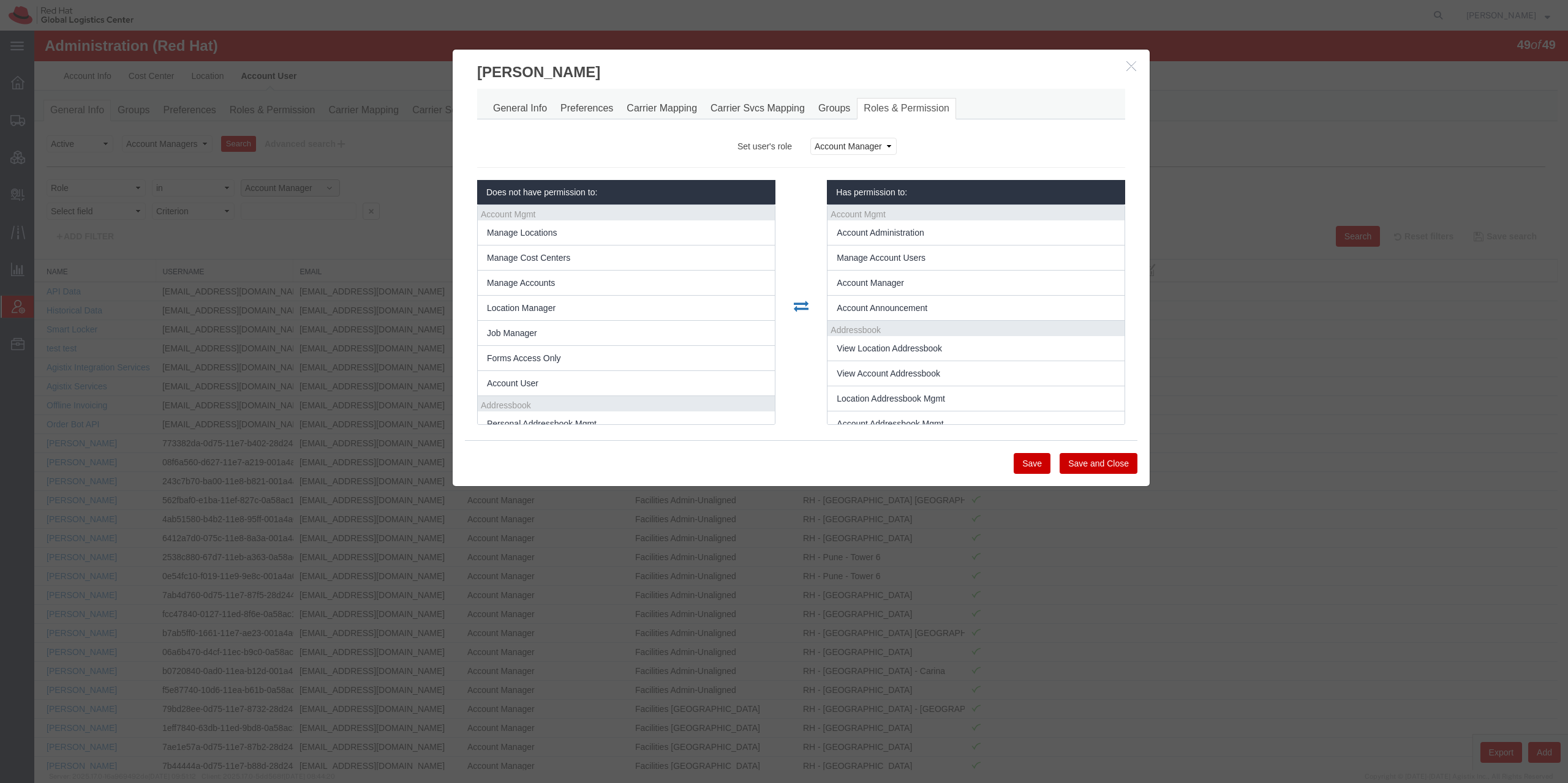
click at [1126, 69] on icon "button" at bounding box center [1130, 66] width 10 height 10
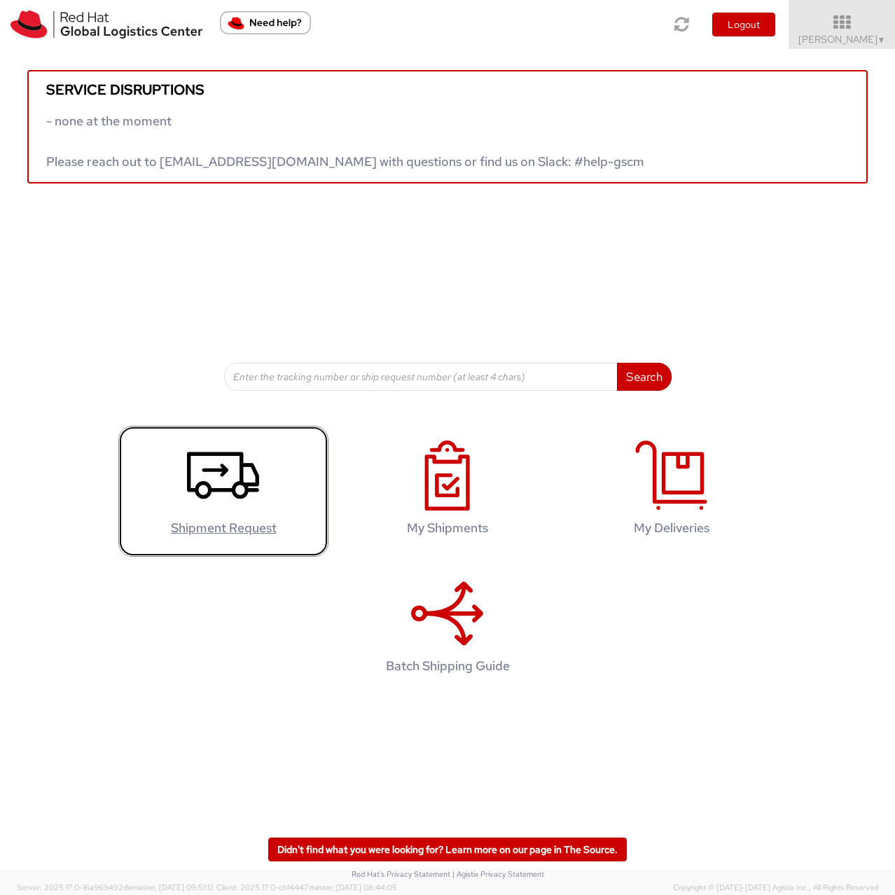
click at [239, 510] on icon at bounding box center [223, 475] width 72 height 70
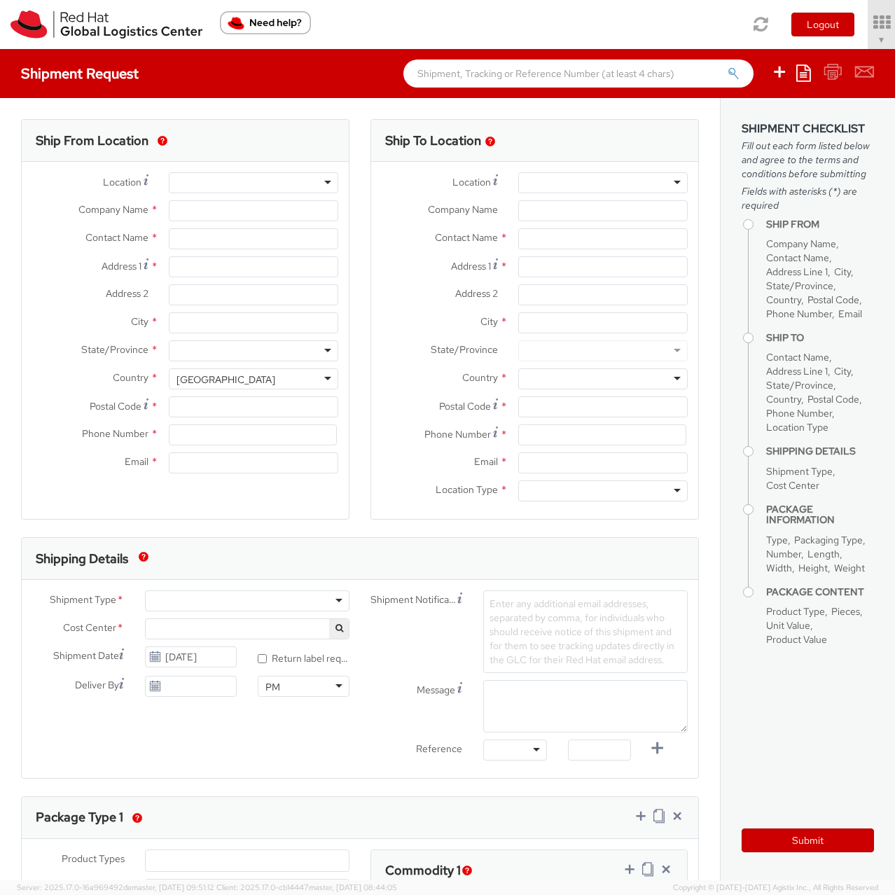
type input "Red Hat Czech s.r.o."
type input "[PERSON_NAME]"
type input "Purkynova 665/115"
type input "[GEOGRAPHIC_DATA]"
type input "621 00"
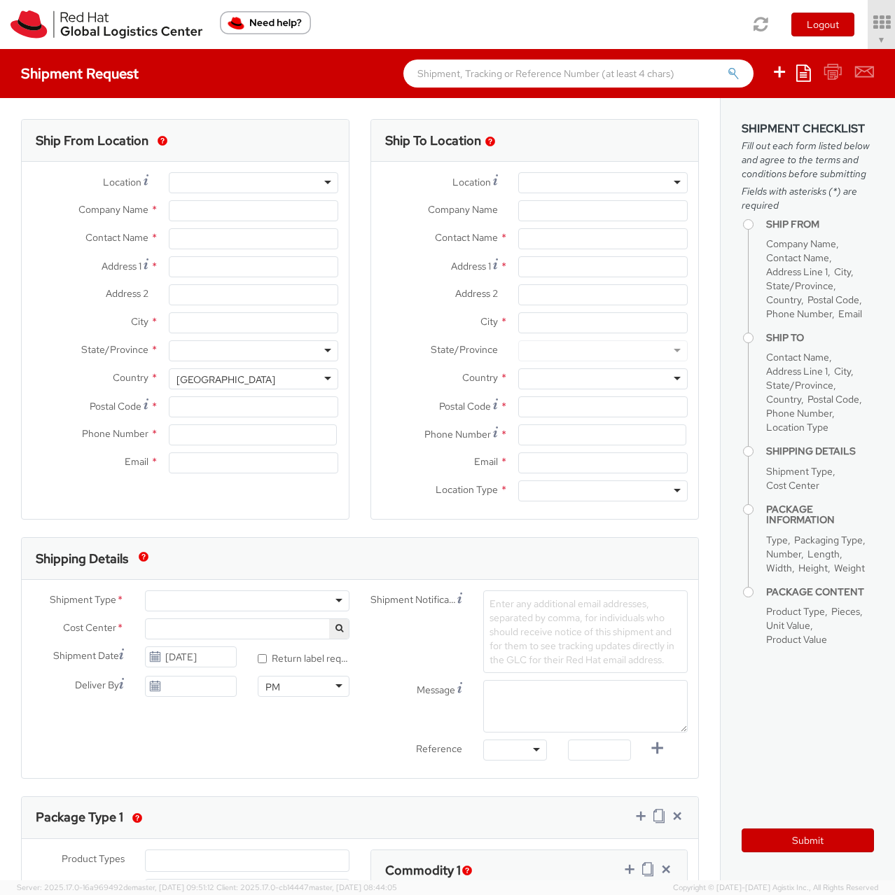
type input "420722077148"
type input "[EMAIL_ADDRESS][DOMAIN_NAME]"
select select "CM"
select select "KGS"
select select "901"
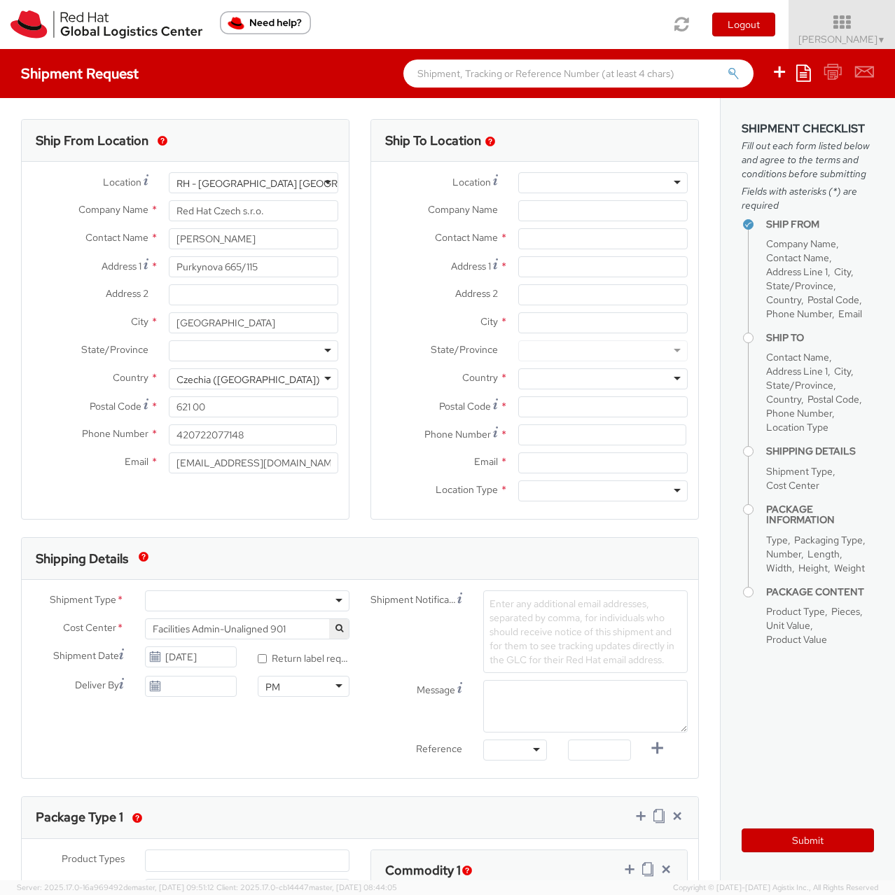
select select
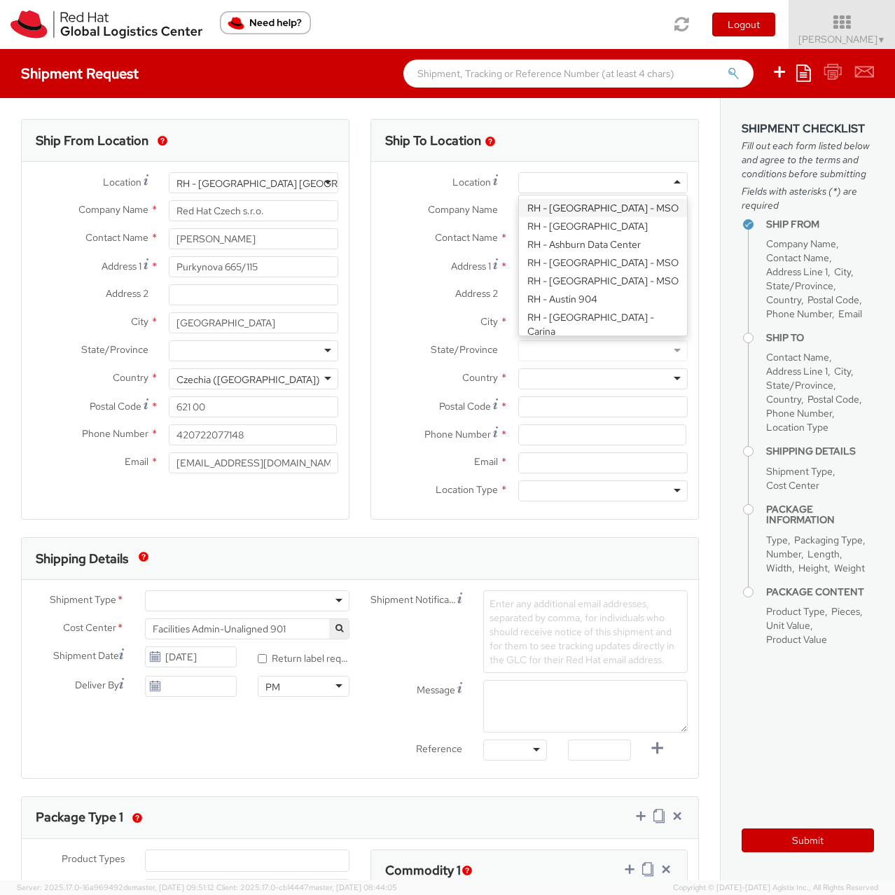
click at [544, 181] on div at bounding box center [602, 182] width 169 height 21
type input "neu"
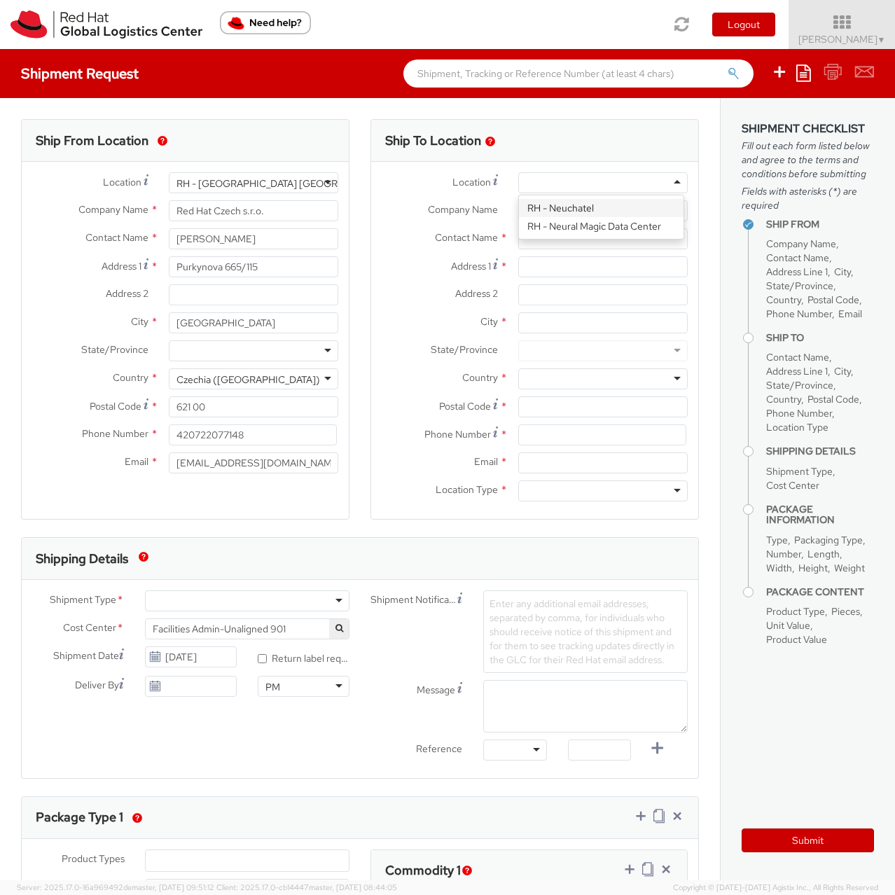
click at [568, 209] on div "Location * [GEOGRAPHIC_DATA] RH - Neural Magic Data Center Company Name * Conta…" at bounding box center [534, 340] width 327 height 336
type input "Red Hat ([GEOGRAPHIC_DATA]) SARL"
type input "Place Numa-Droz 2"
type input "CP 2522"
type input "NEUCHATEL"
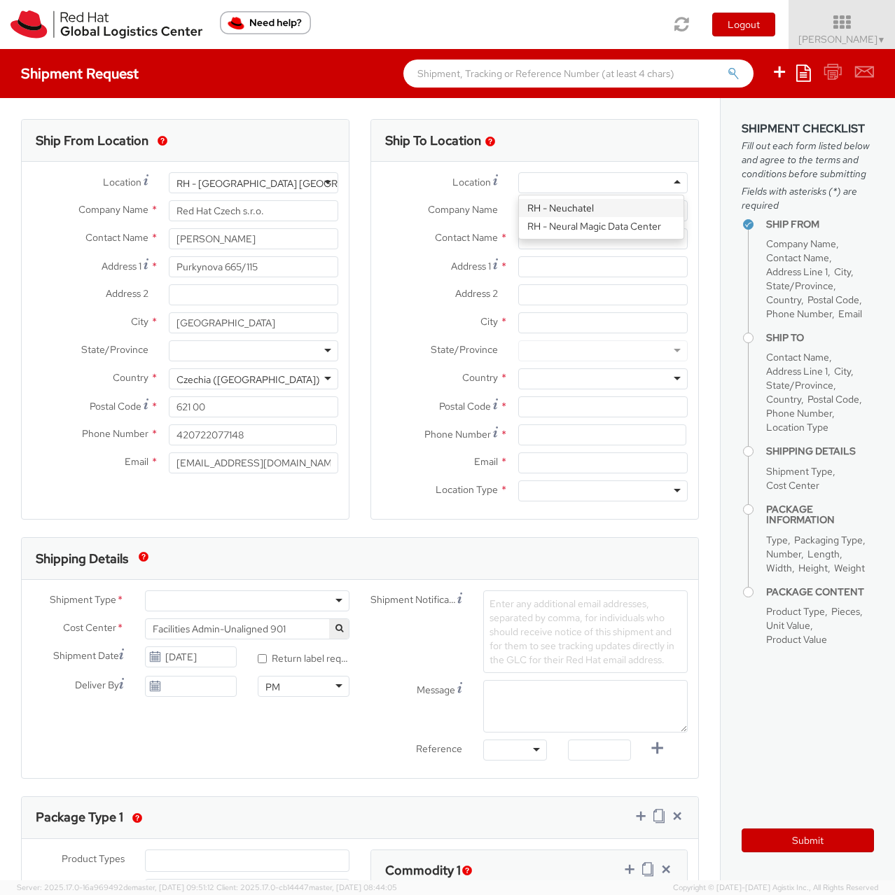
type input "2001"
type input "41 32 720 9260"
